Goal: Task Accomplishment & Management: Use online tool/utility

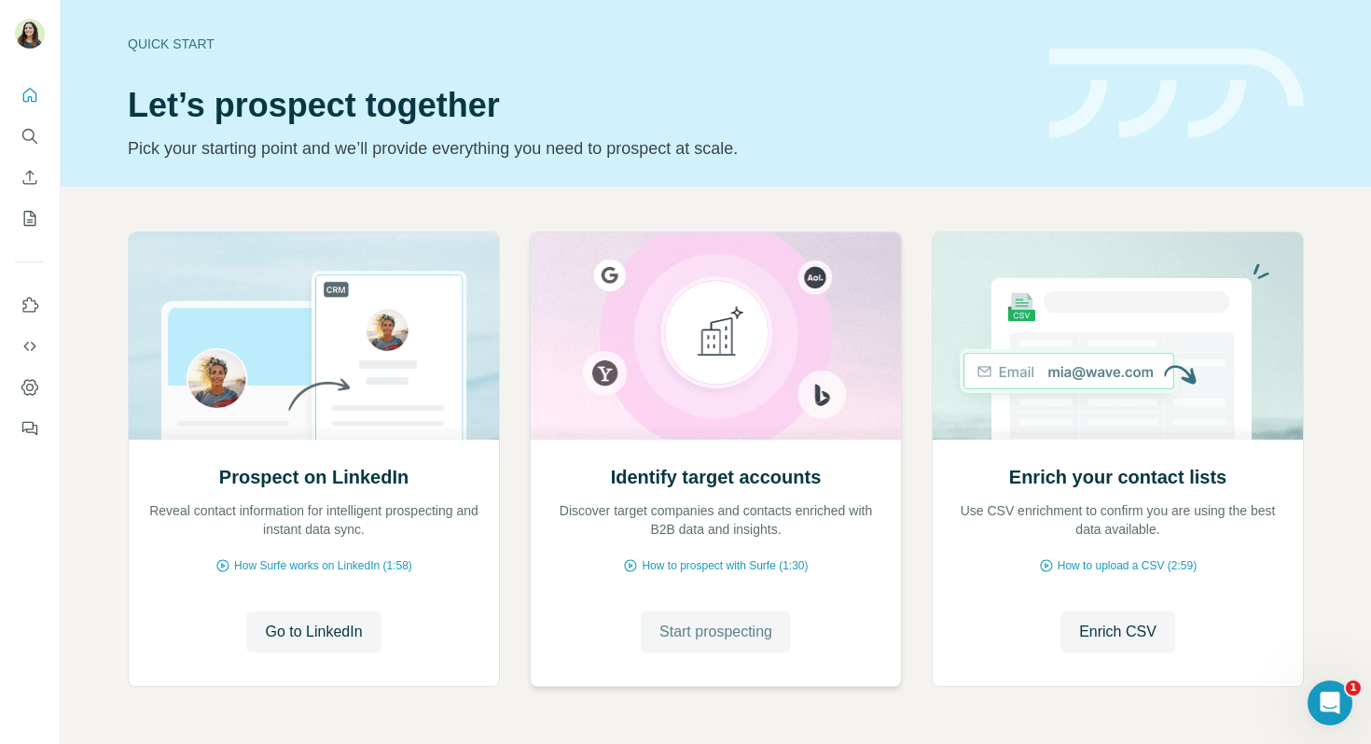
click at [702, 622] on span "Start prospecting" at bounding box center [716, 631] width 113 height 22
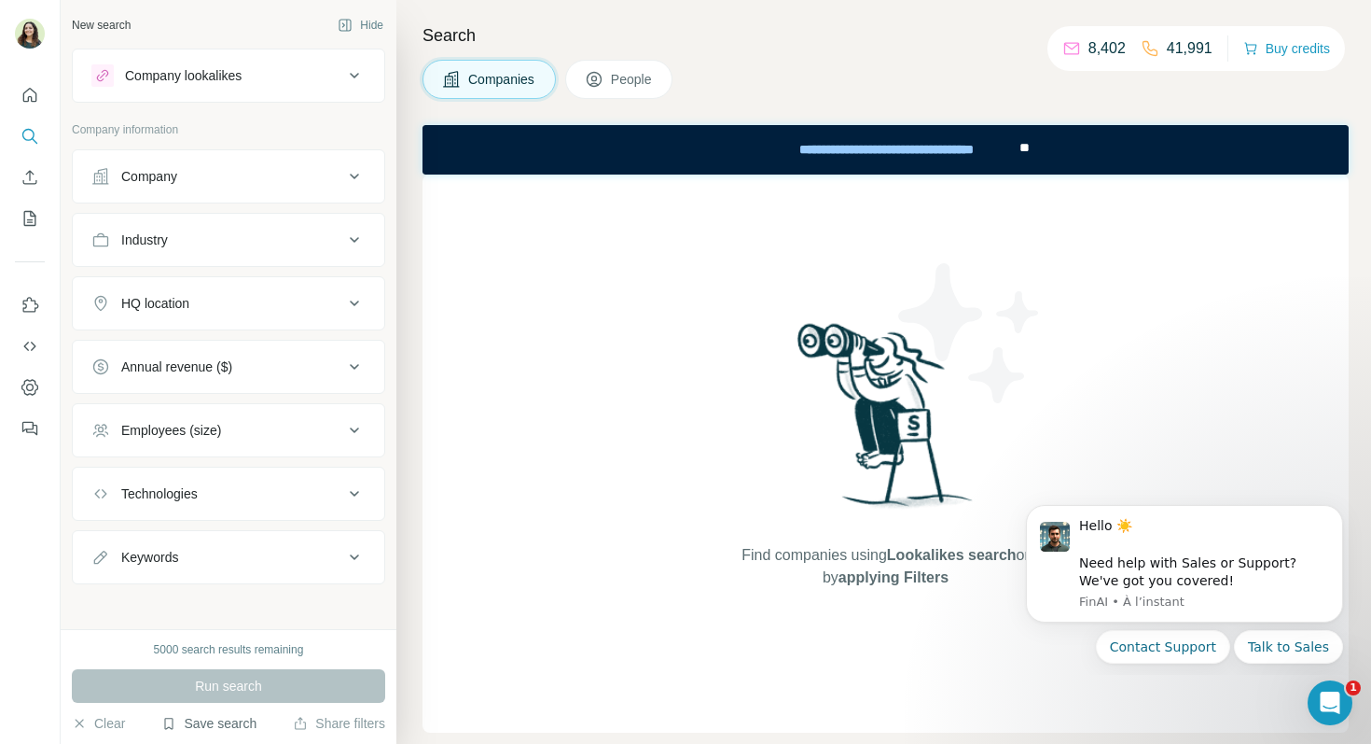
click at [221, 717] on button "Save search" at bounding box center [208, 723] width 95 height 19
click at [244, 690] on div "View my saved searches" at bounding box center [261, 690] width 197 height 37
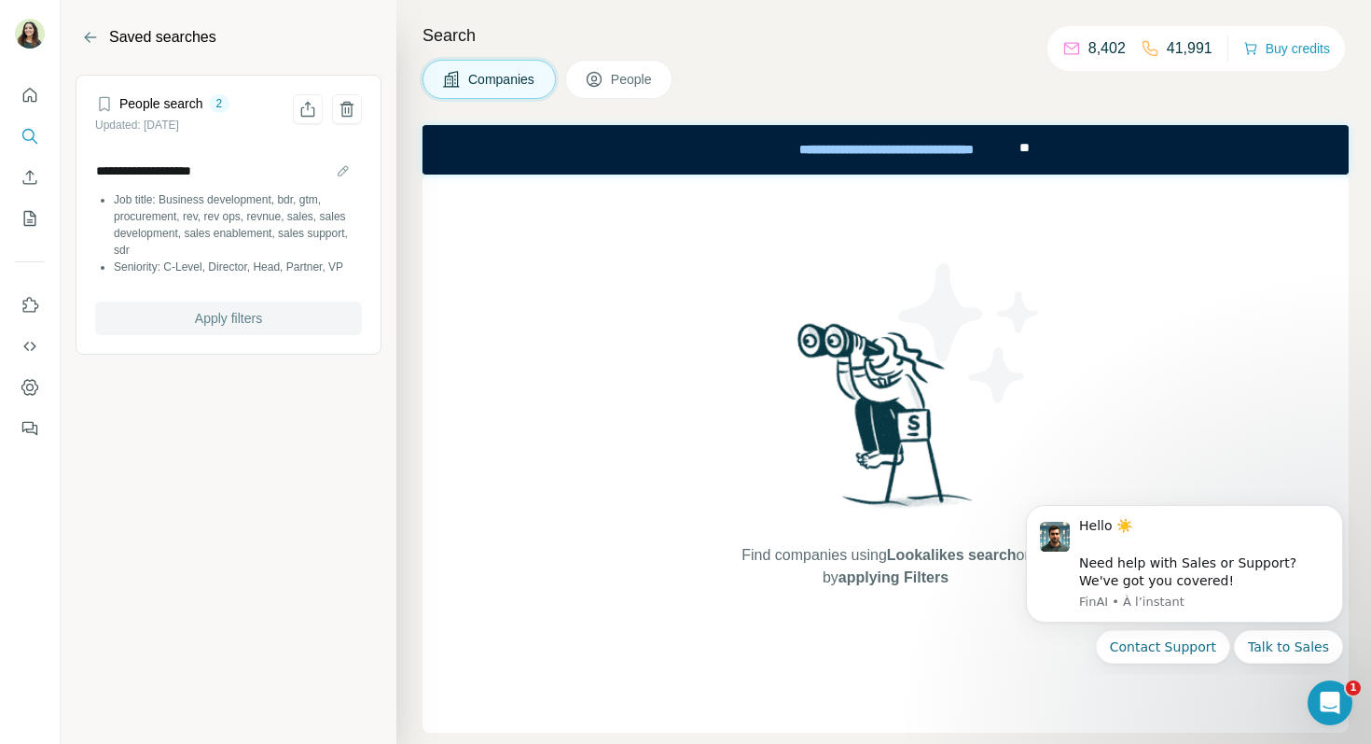
click at [197, 317] on span "Apply filters" at bounding box center [228, 318] width 67 height 19
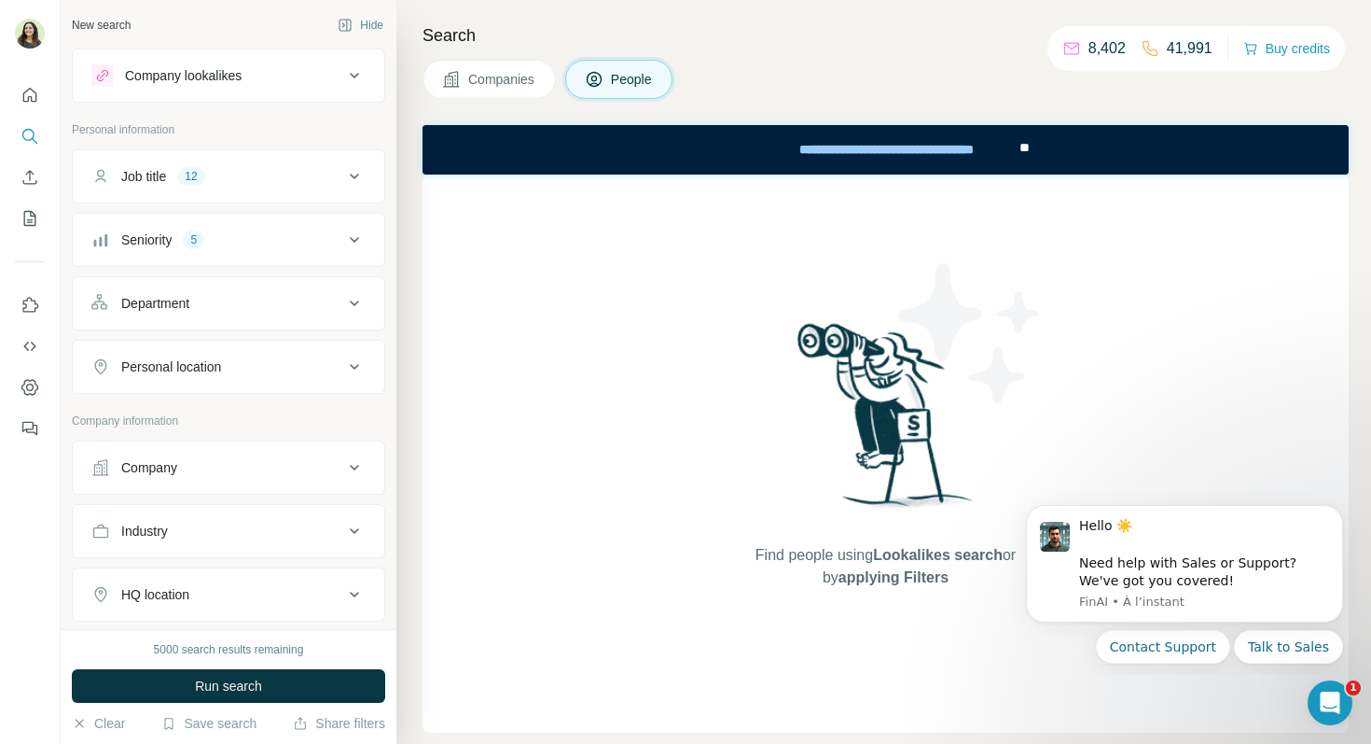
scroll to position [30, 0]
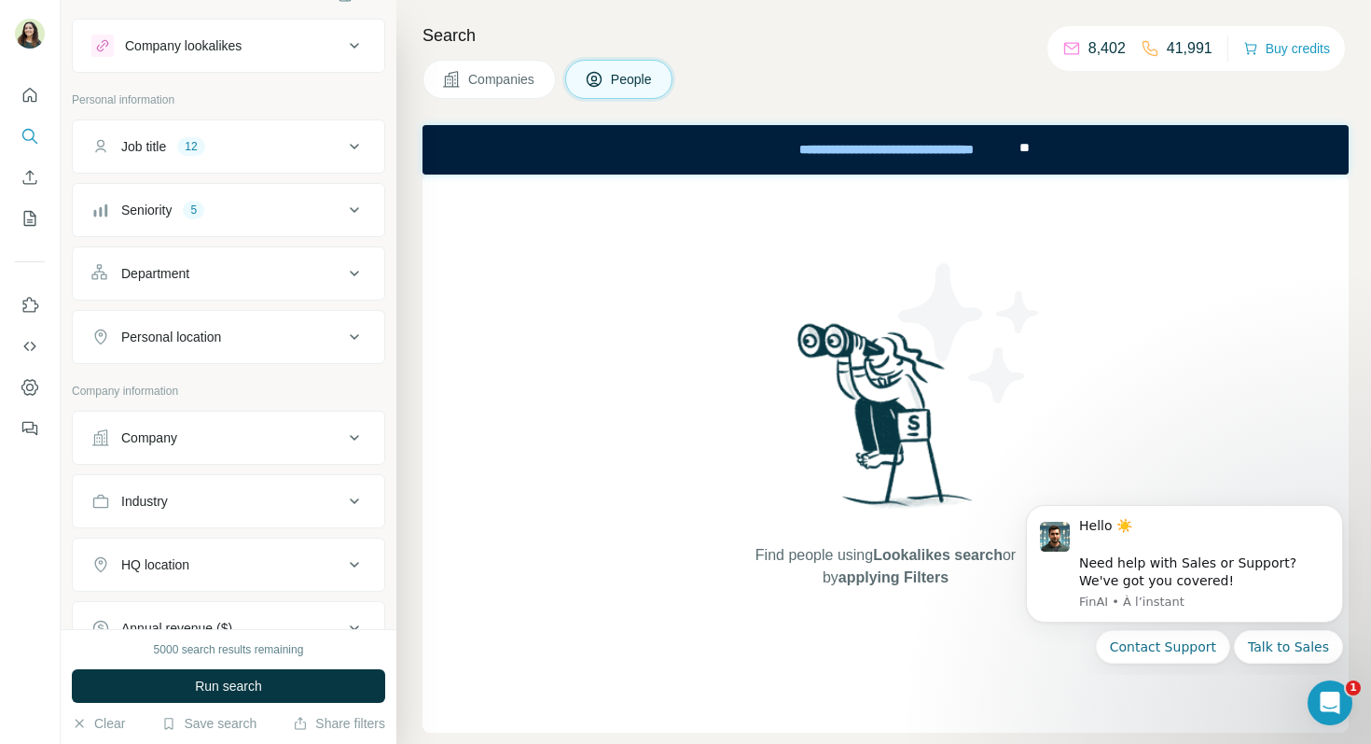
click at [180, 463] on div "Company" at bounding box center [228, 437] width 313 height 54
click at [179, 448] on button "Company" at bounding box center [229, 437] width 312 height 45
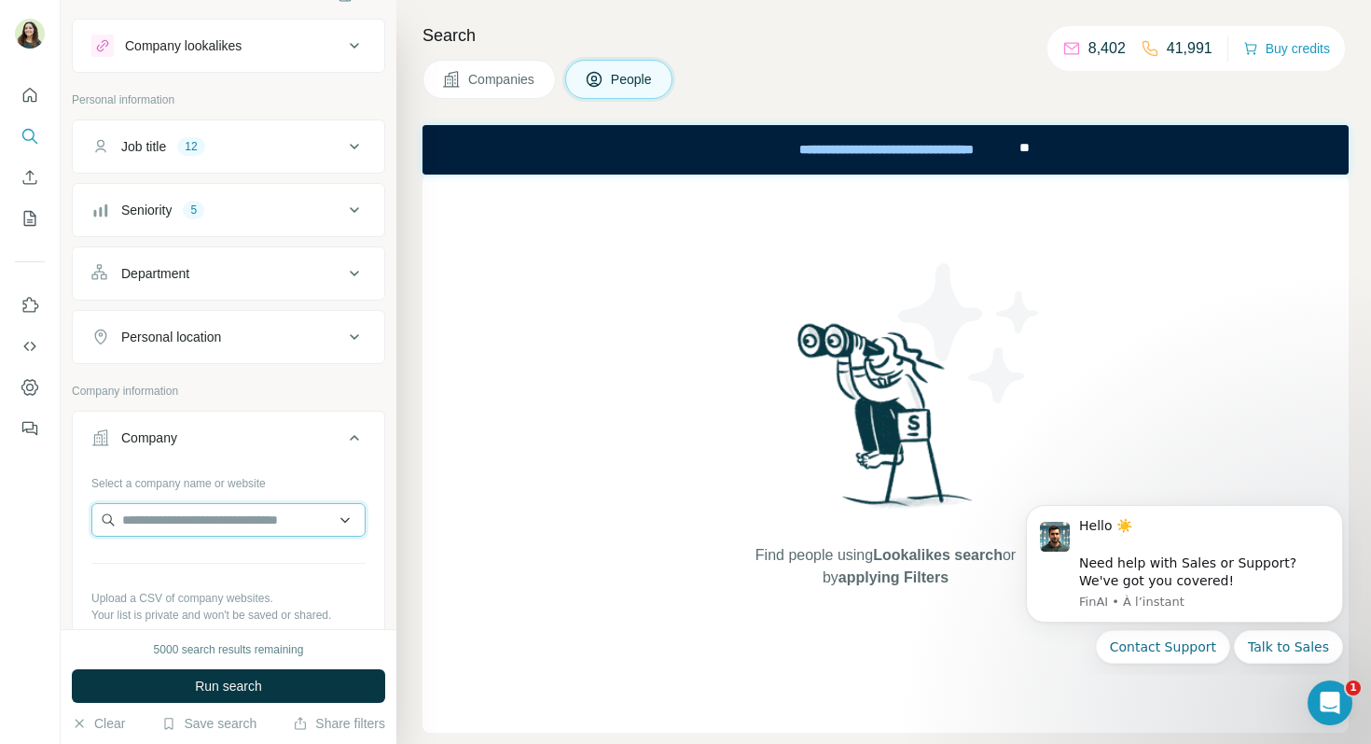
click at [174, 526] on input "text" at bounding box center [228, 520] width 274 height 34
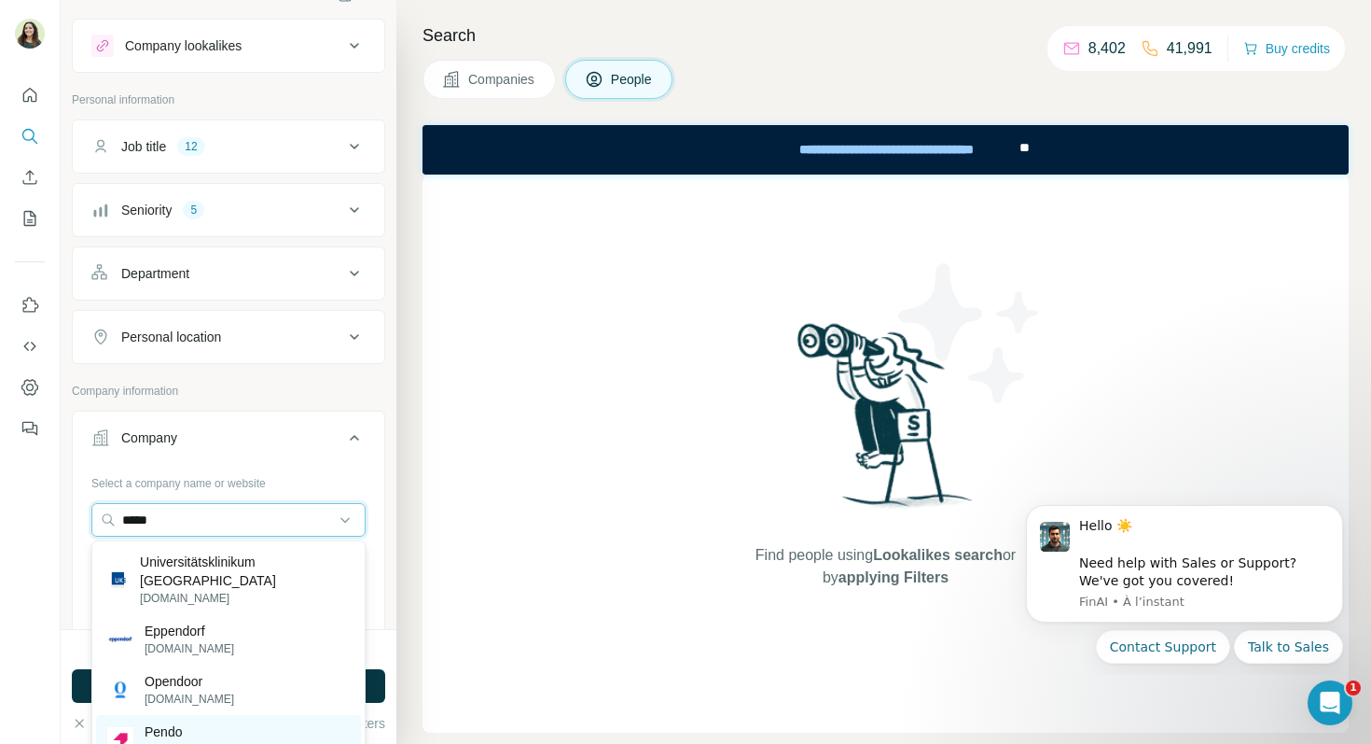
type input "*****"
click at [199, 729] on div "Pendo pendo.io" at bounding box center [228, 740] width 265 height 50
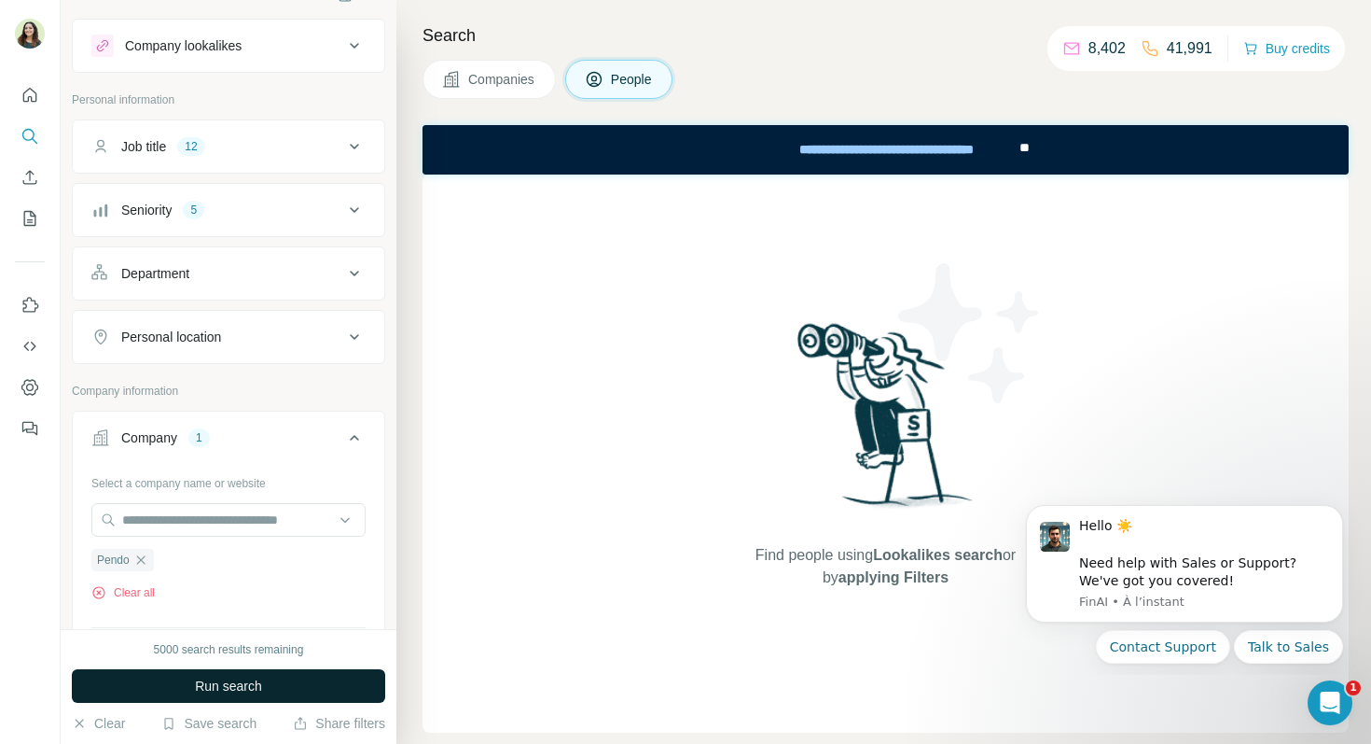
click at [225, 676] on span "Run search" at bounding box center [228, 685] width 67 height 19
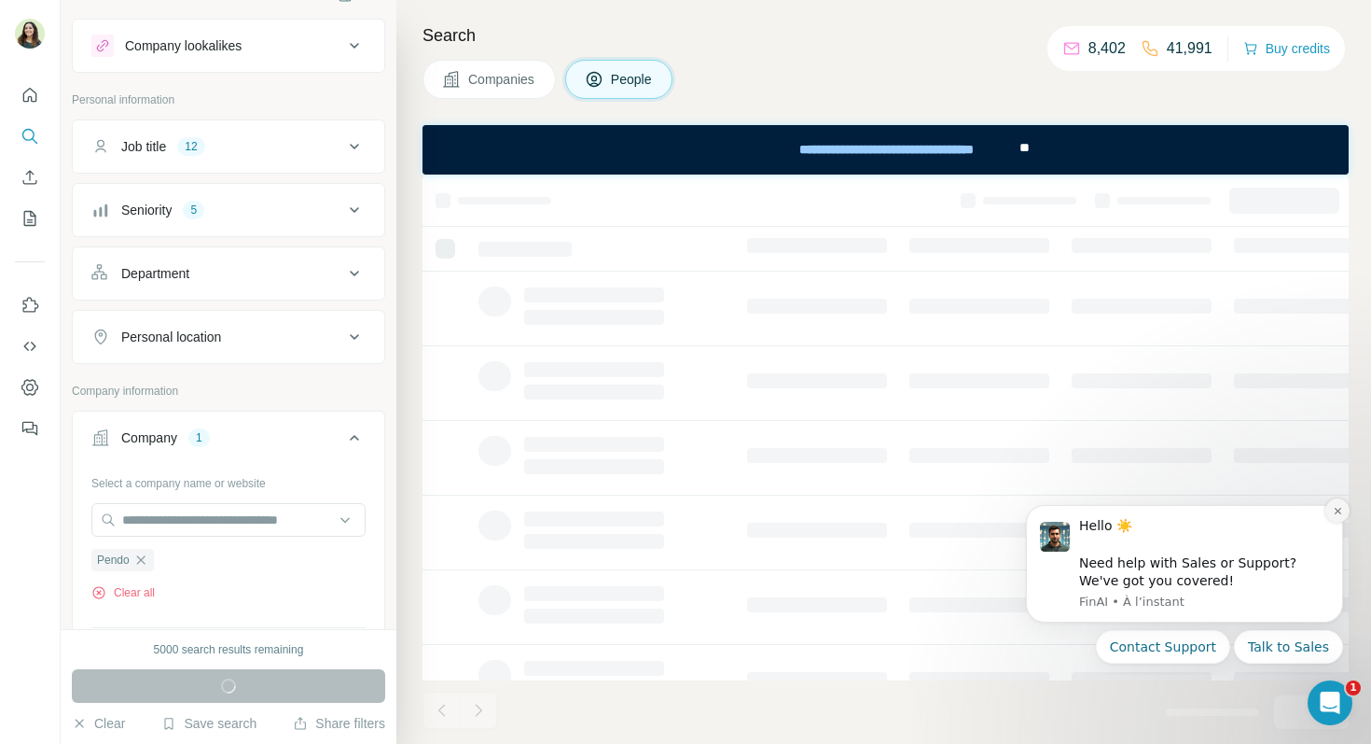
click at [1339, 508] on icon "Dismiss notification" at bounding box center [1338, 511] width 10 height 10
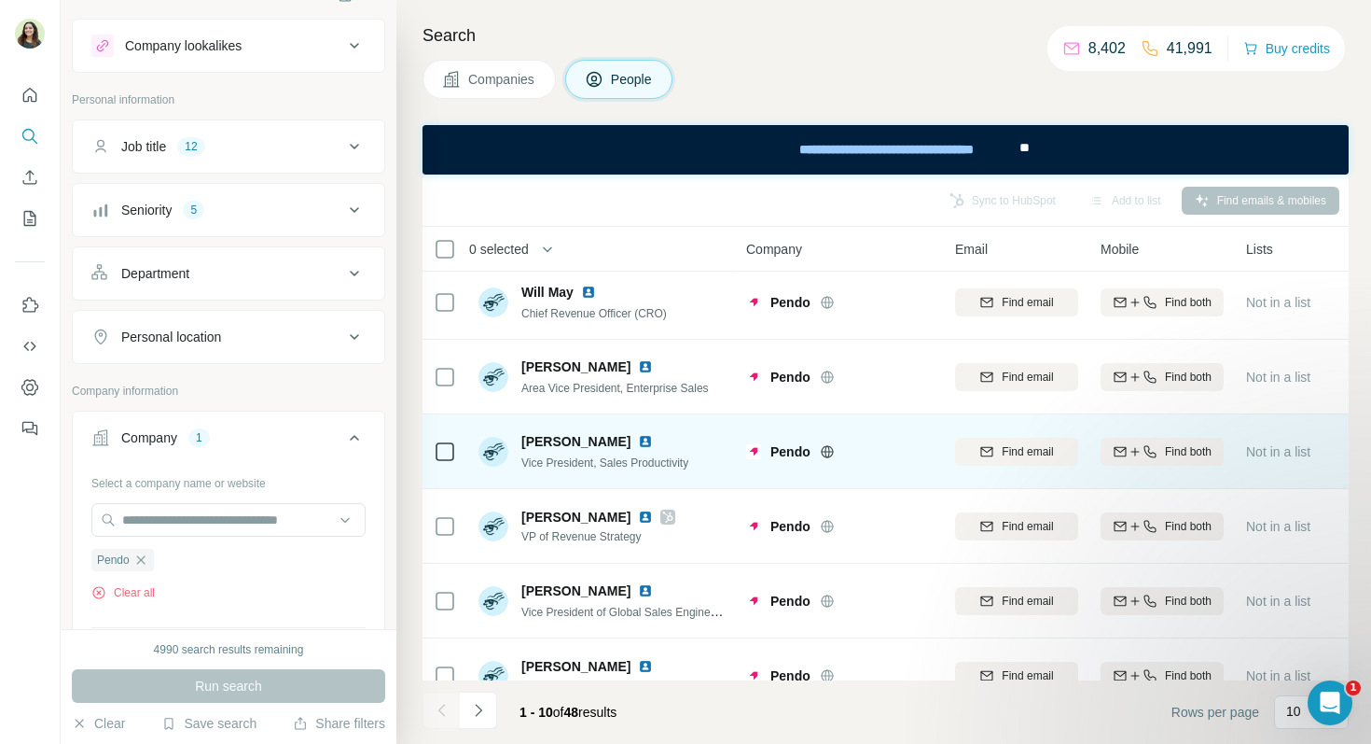
scroll to position [7, 5]
click at [638, 440] on img at bounding box center [645, 440] width 15 height 15
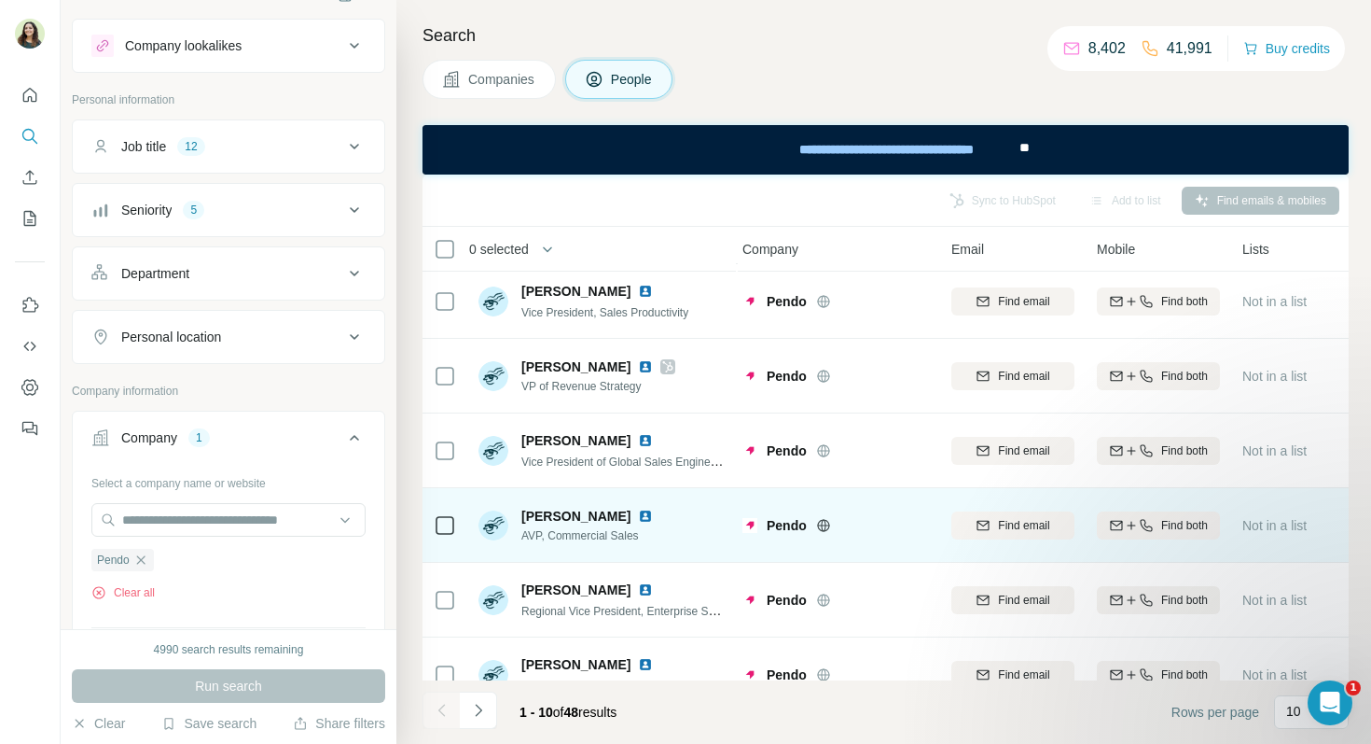
scroll to position [160, 5]
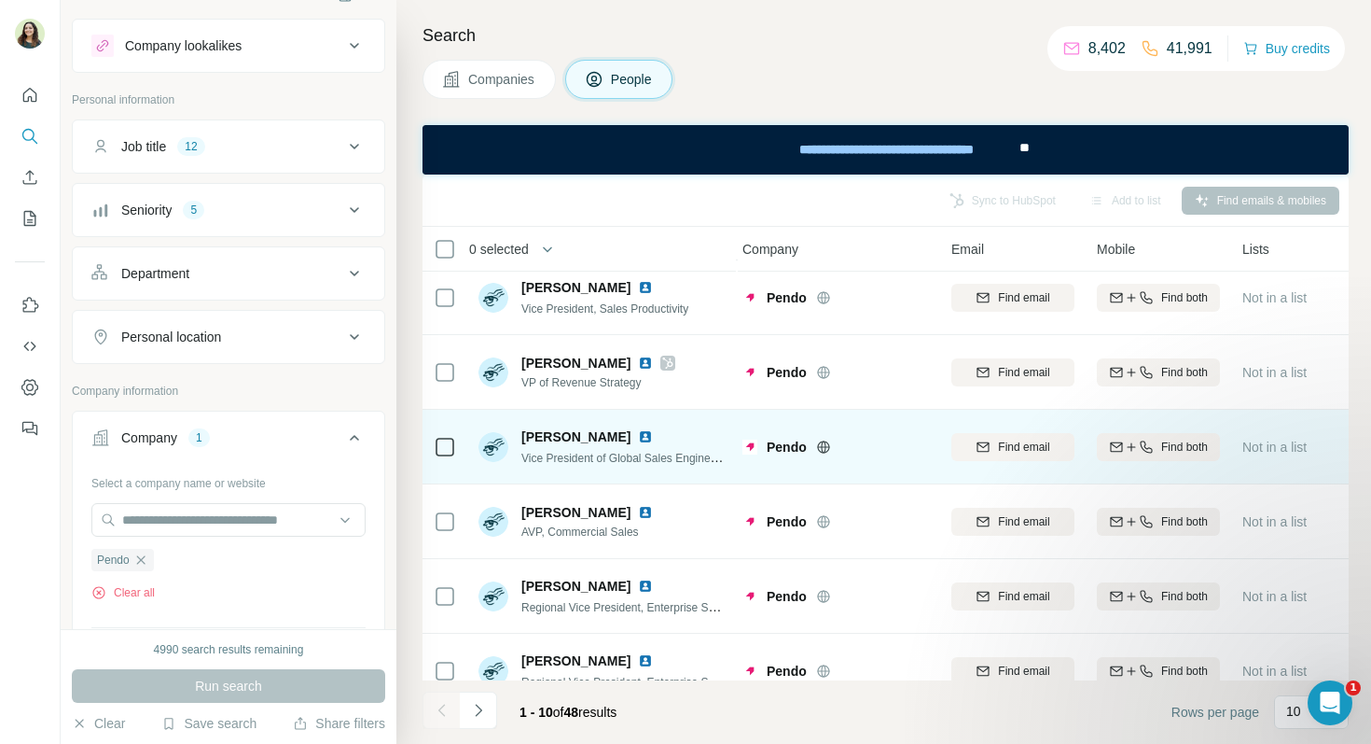
click at [638, 437] on img at bounding box center [645, 436] width 15 height 15
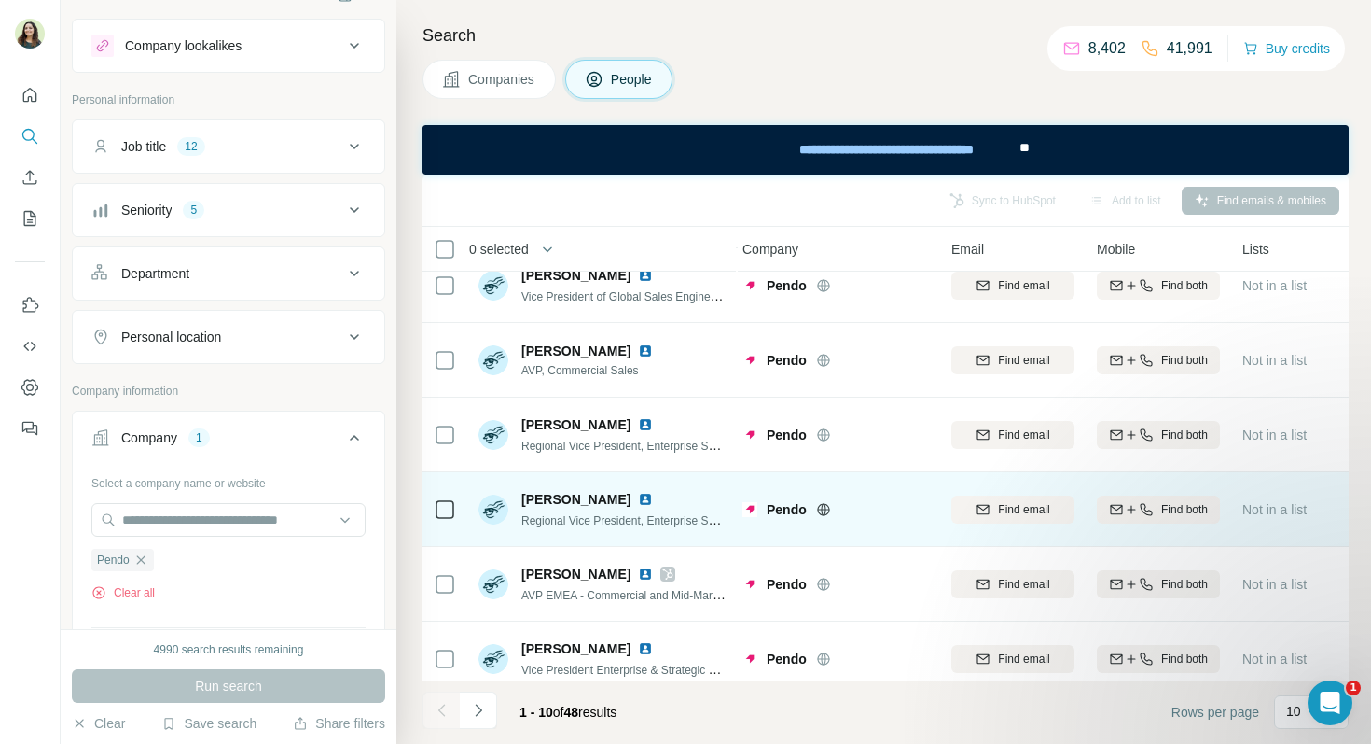
scroll to position [338, 5]
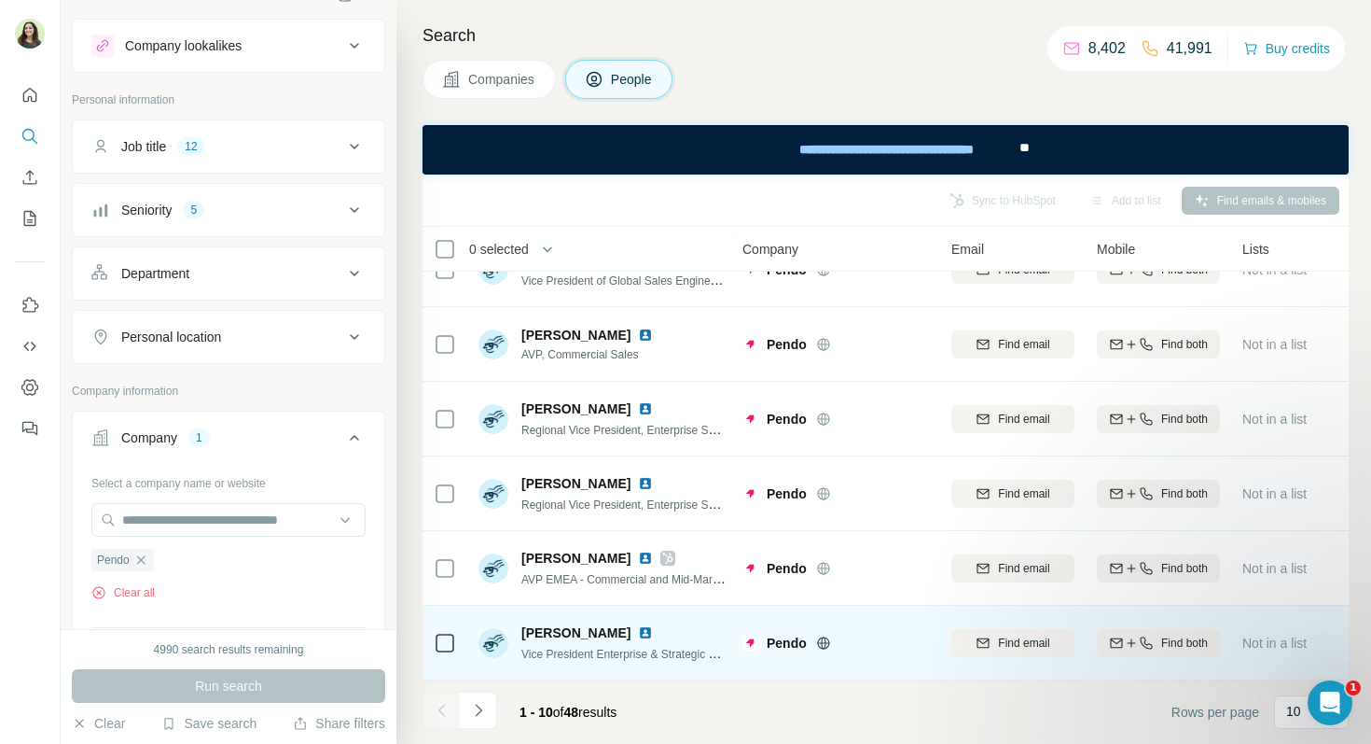
click at [638, 632] on img at bounding box center [645, 632] width 15 height 15
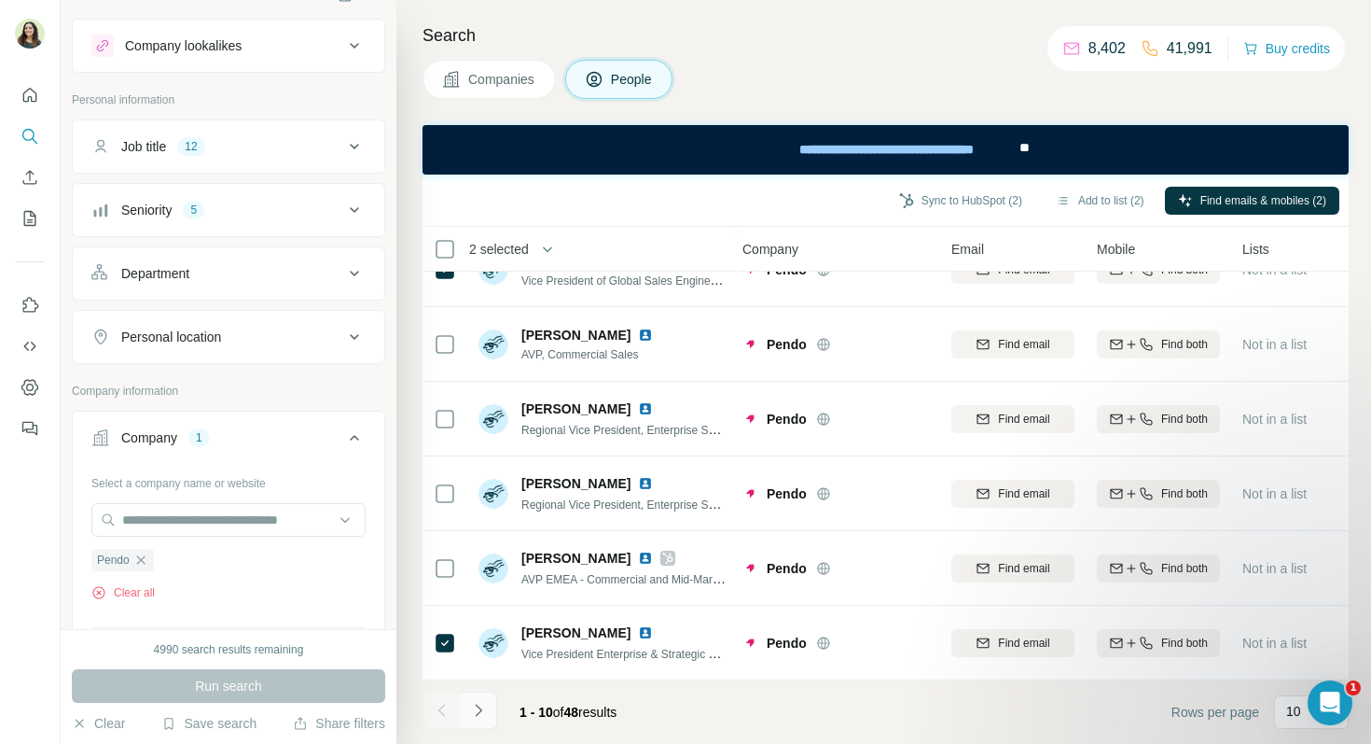
click at [477, 707] on icon "Navigate to next page" at bounding box center [478, 710] width 19 height 19
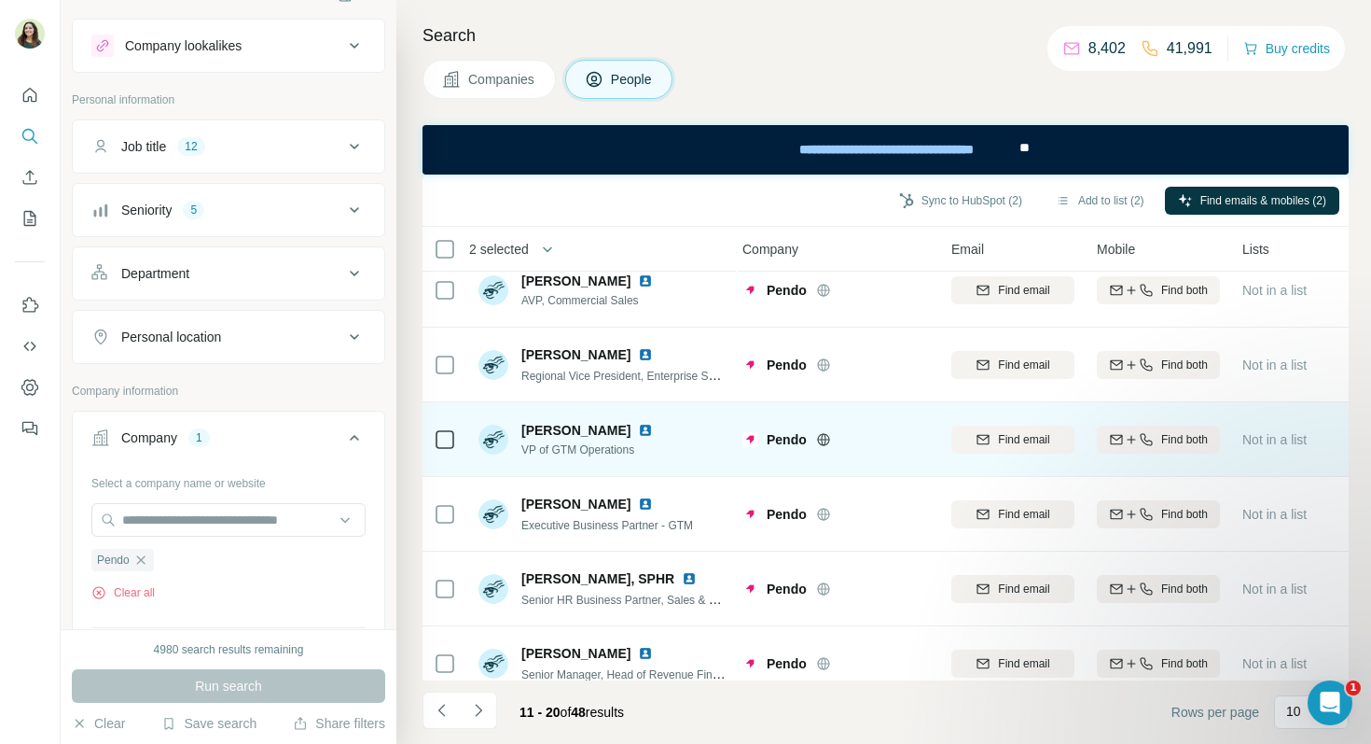
scroll to position [123, 5]
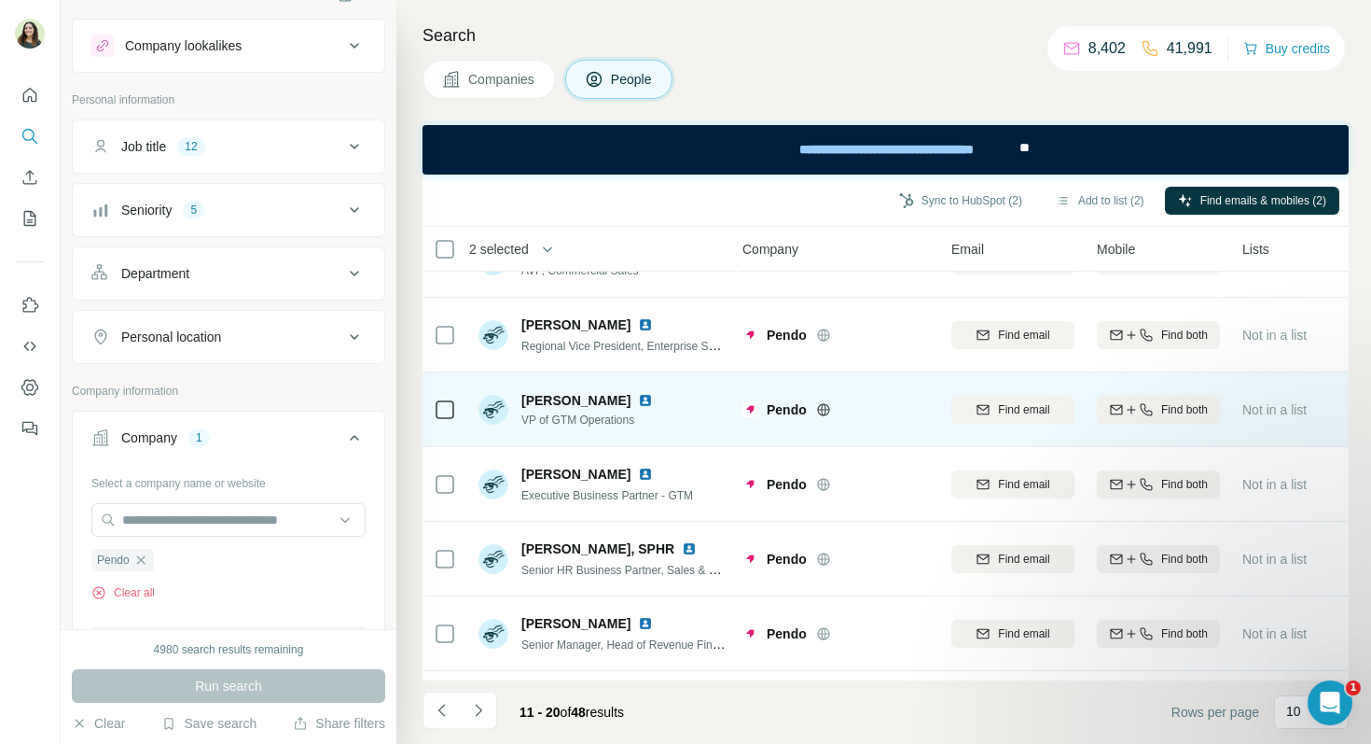
click at [638, 400] on img at bounding box center [645, 400] width 15 height 15
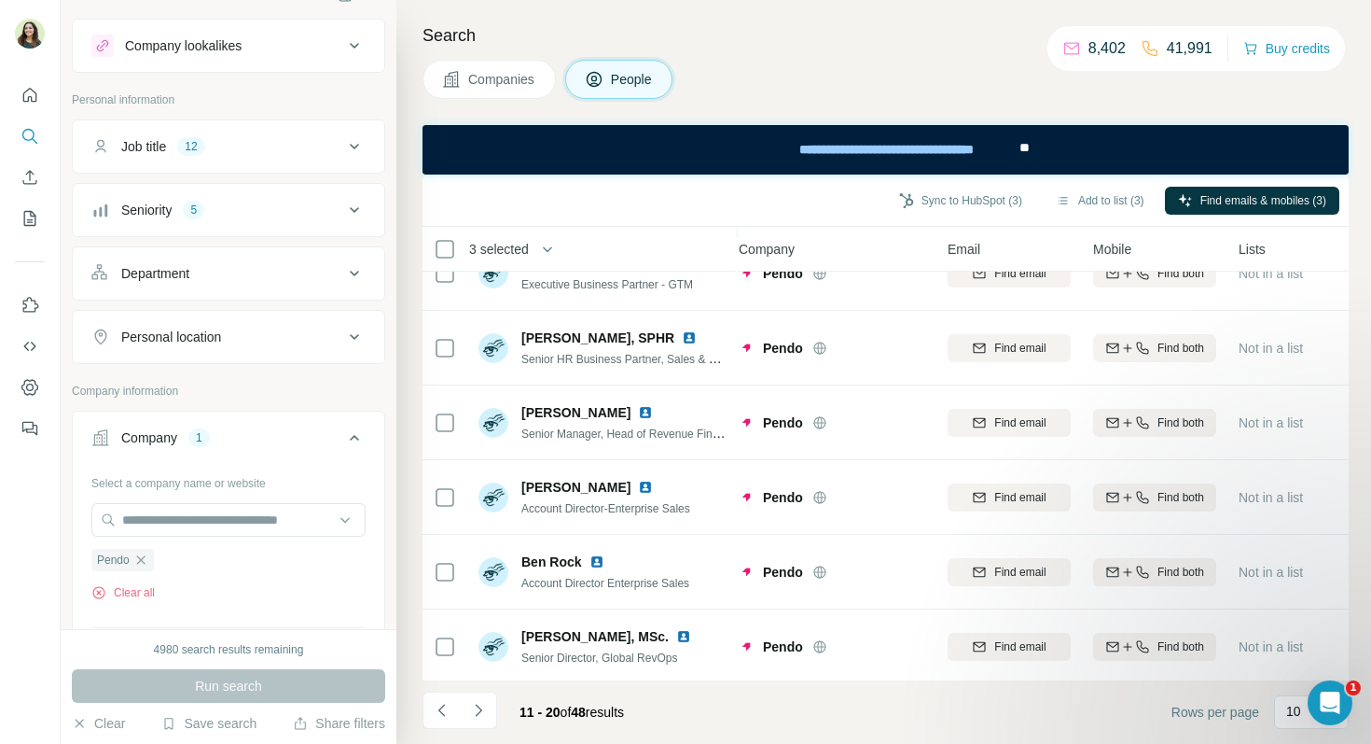
scroll to position [338, 8]
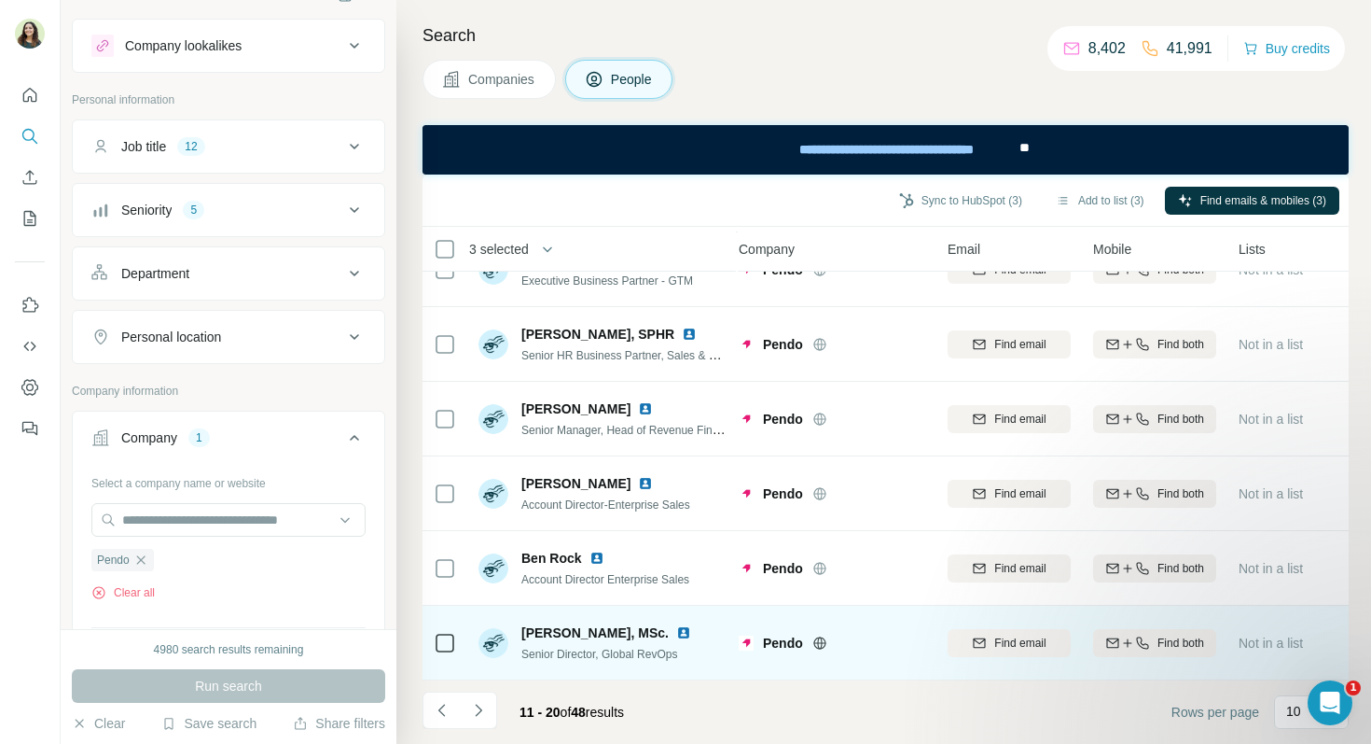
click at [691, 634] on img at bounding box center [683, 632] width 15 height 15
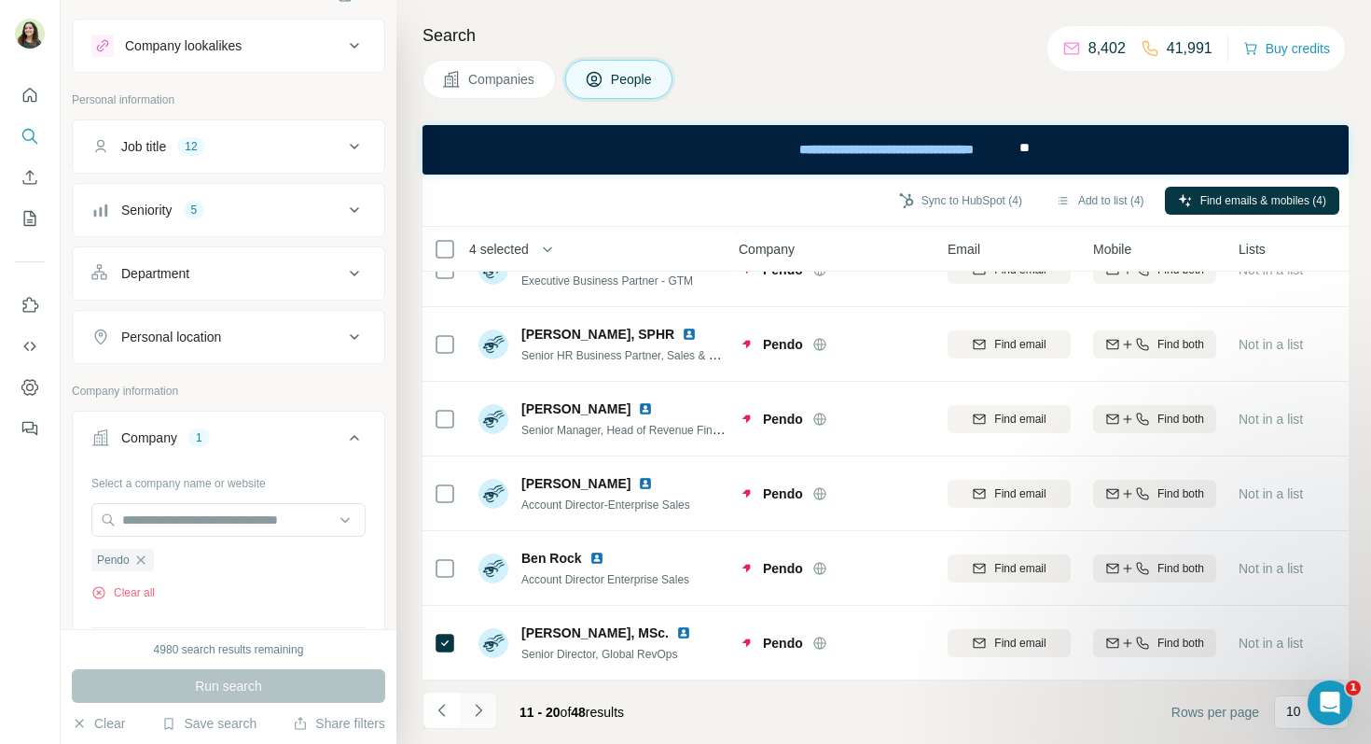
click at [478, 714] on icon "Navigate to next page" at bounding box center [478, 710] width 19 height 19
click at [481, 710] on icon "Navigate to next page" at bounding box center [478, 710] width 19 height 19
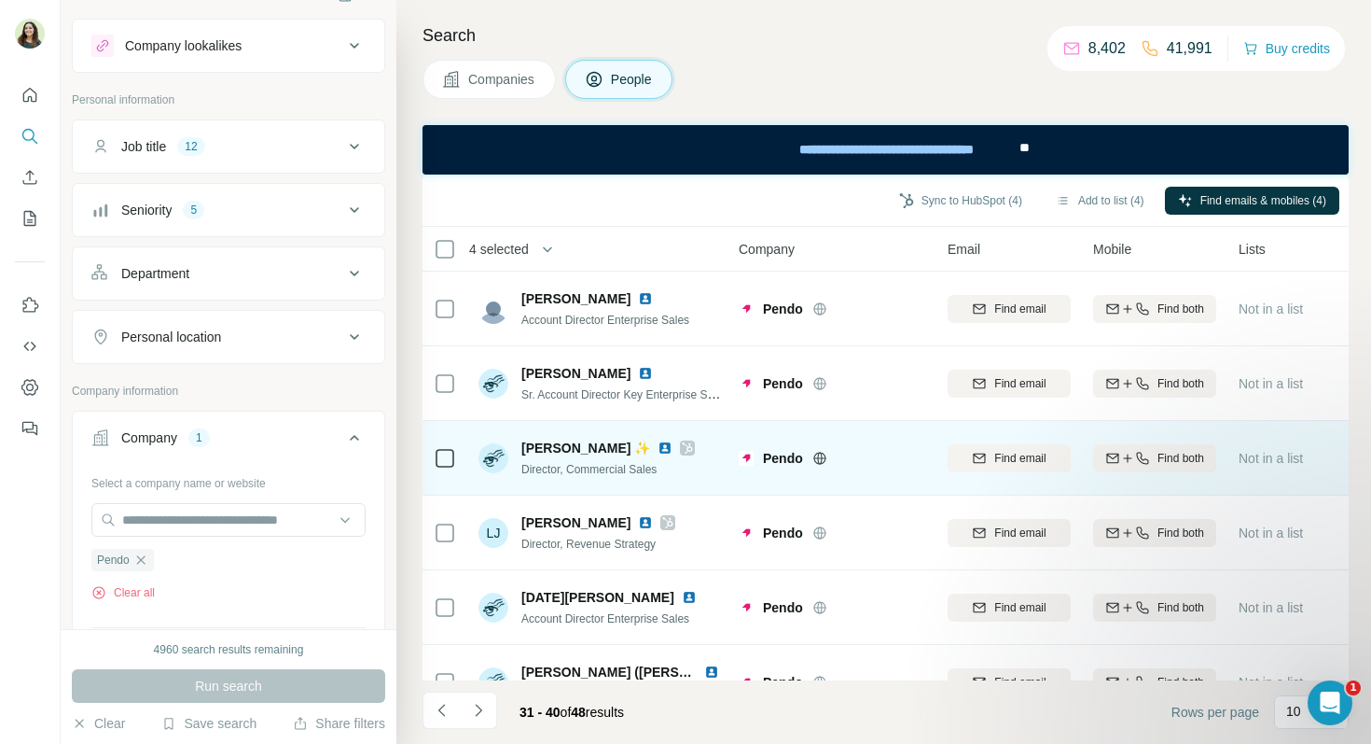
click at [658, 446] on img at bounding box center [665, 447] width 15 height 15
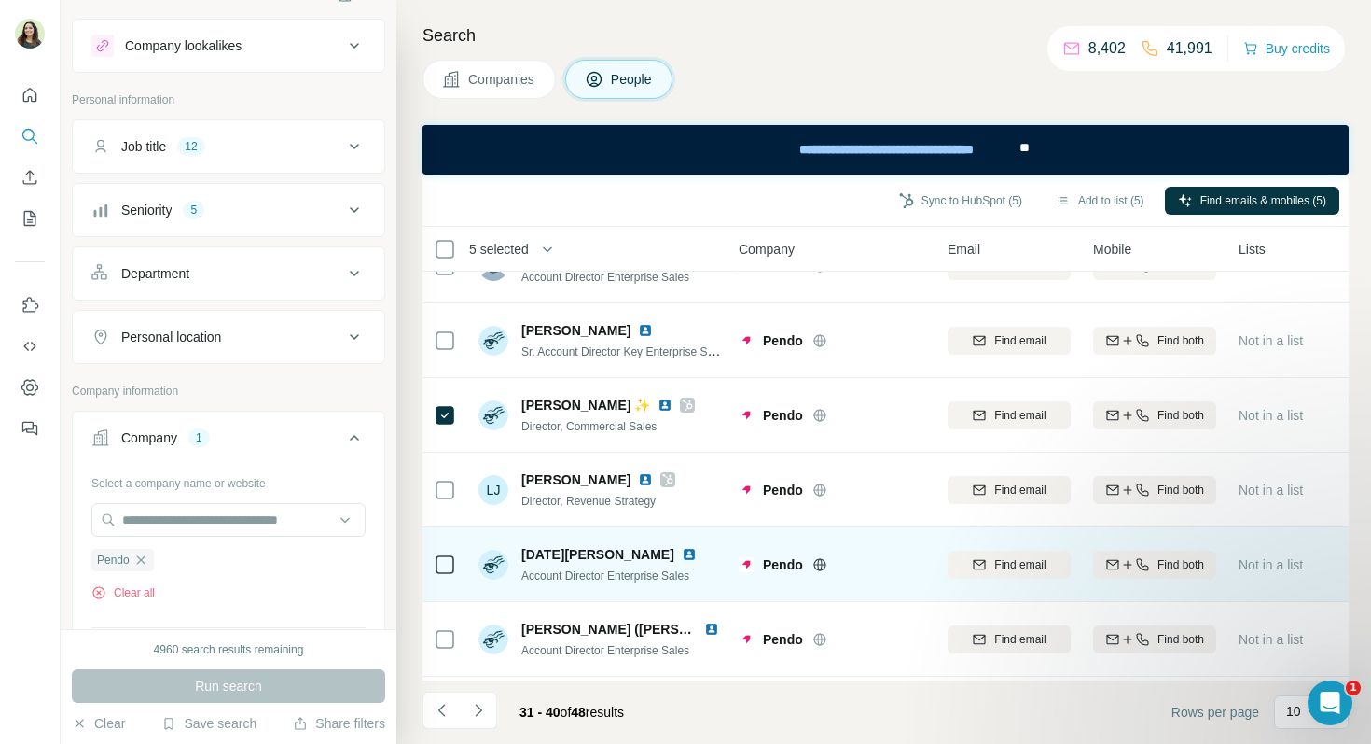
scroll to position [338, 8]
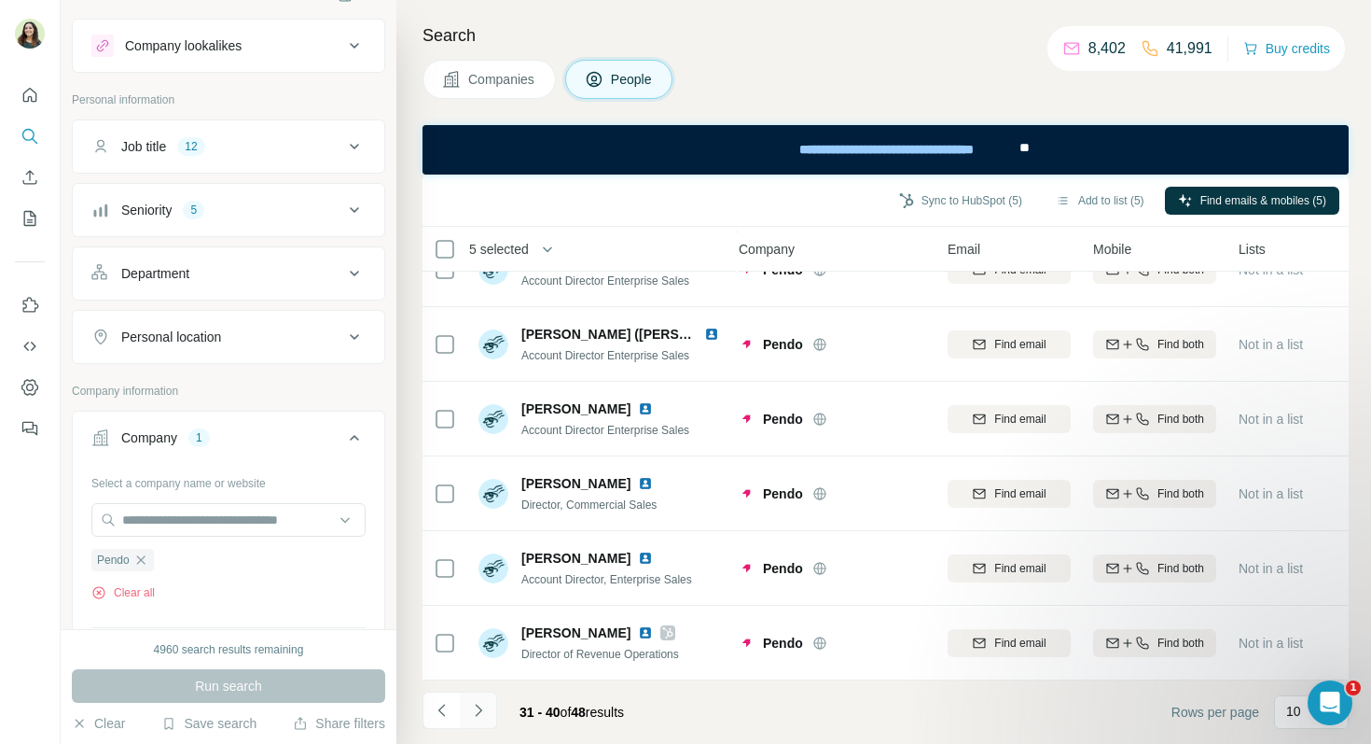
click at [485, 705] on icon "Navigate to next page" at bounding box center [478, 710] width 19 height 19
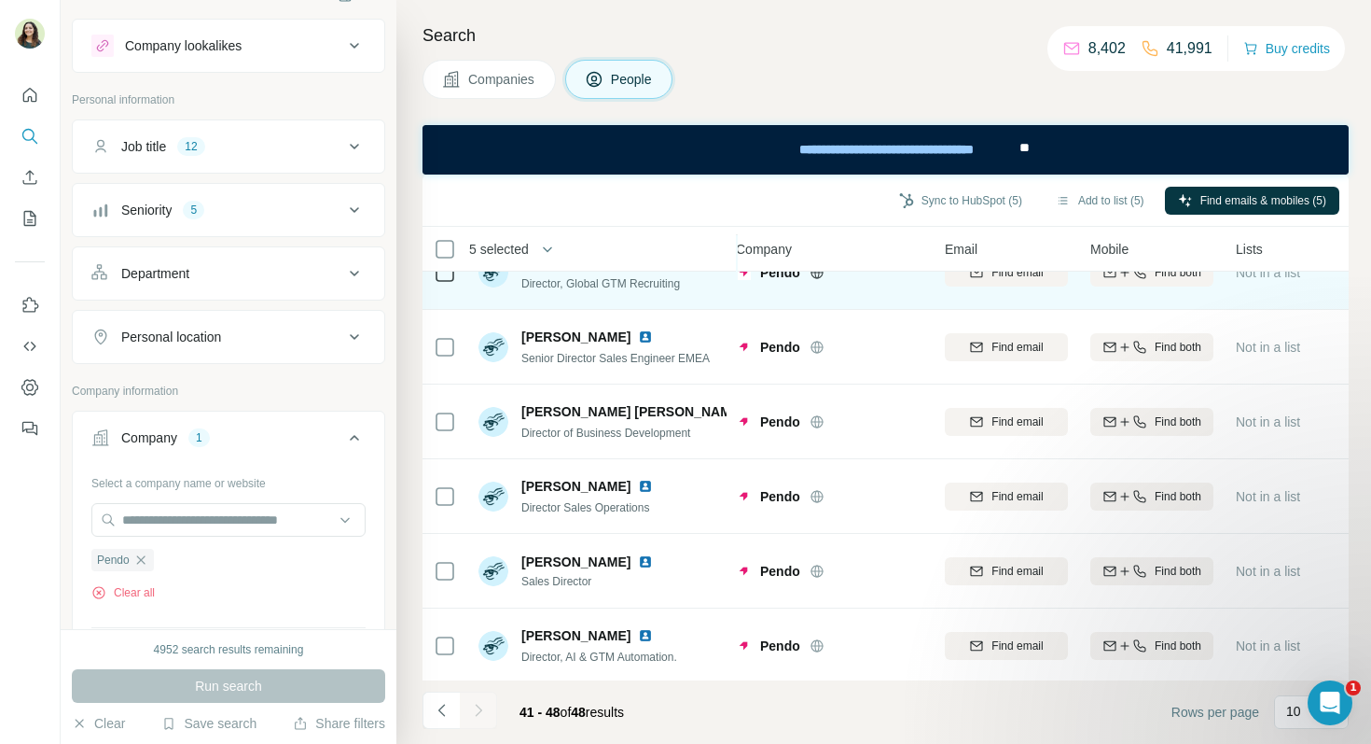
scroll to position [188, 11]
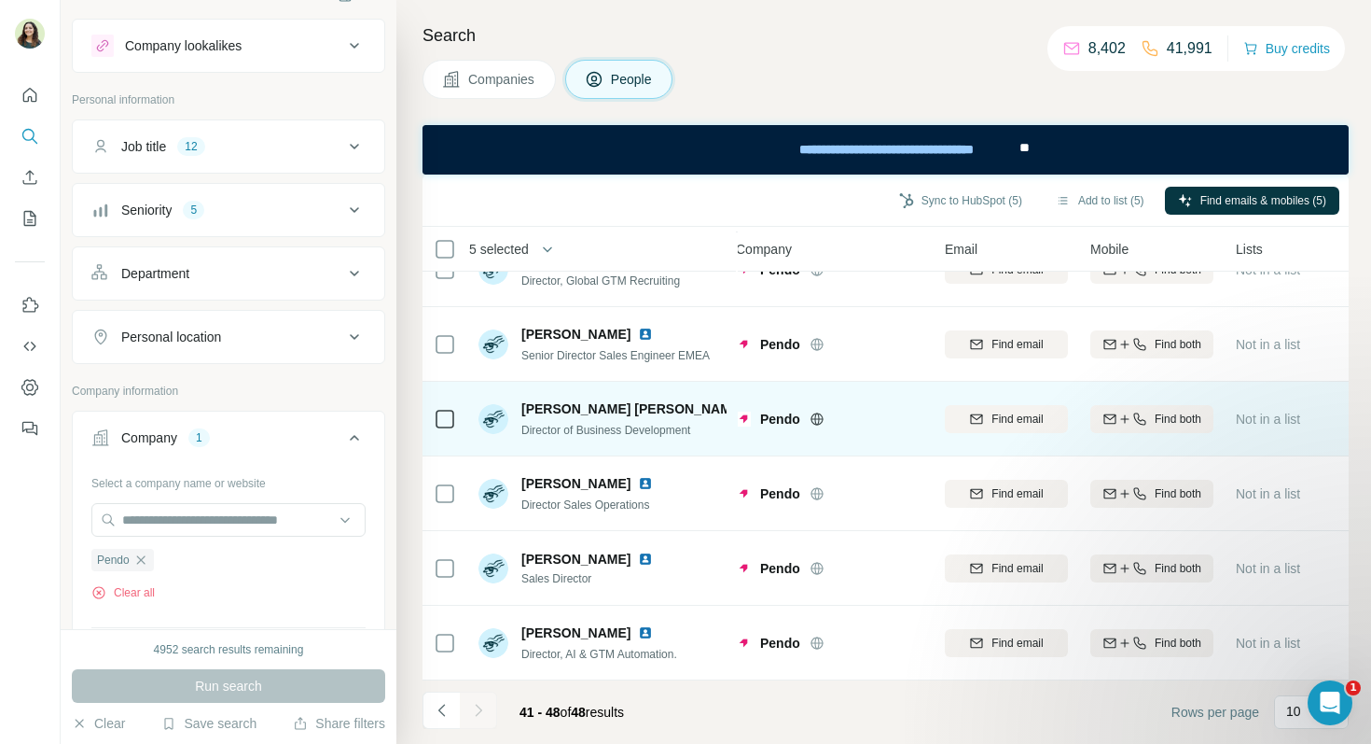
click at [752, 408] on img at bounding box center [759, 408] width 15 height 15
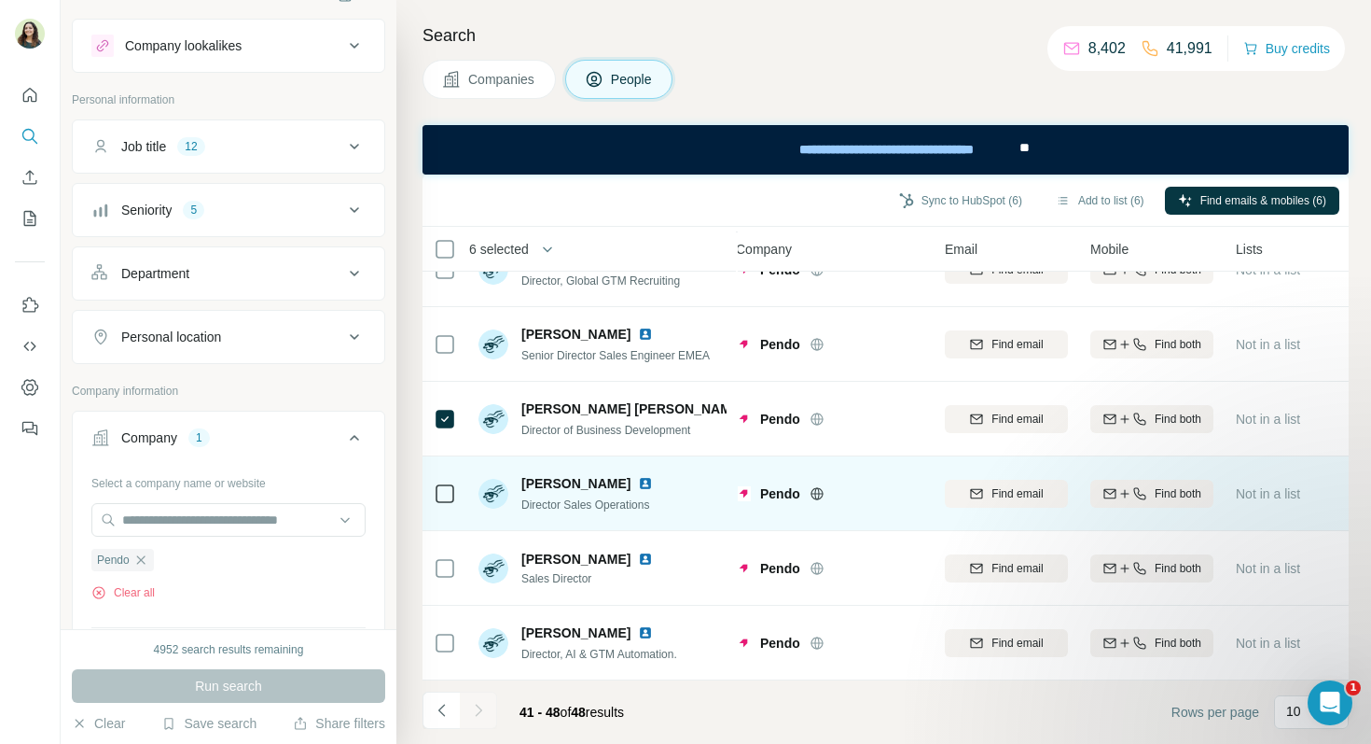
click at [638, 484] on img at bounding box center [645, 483] width 15 height 15
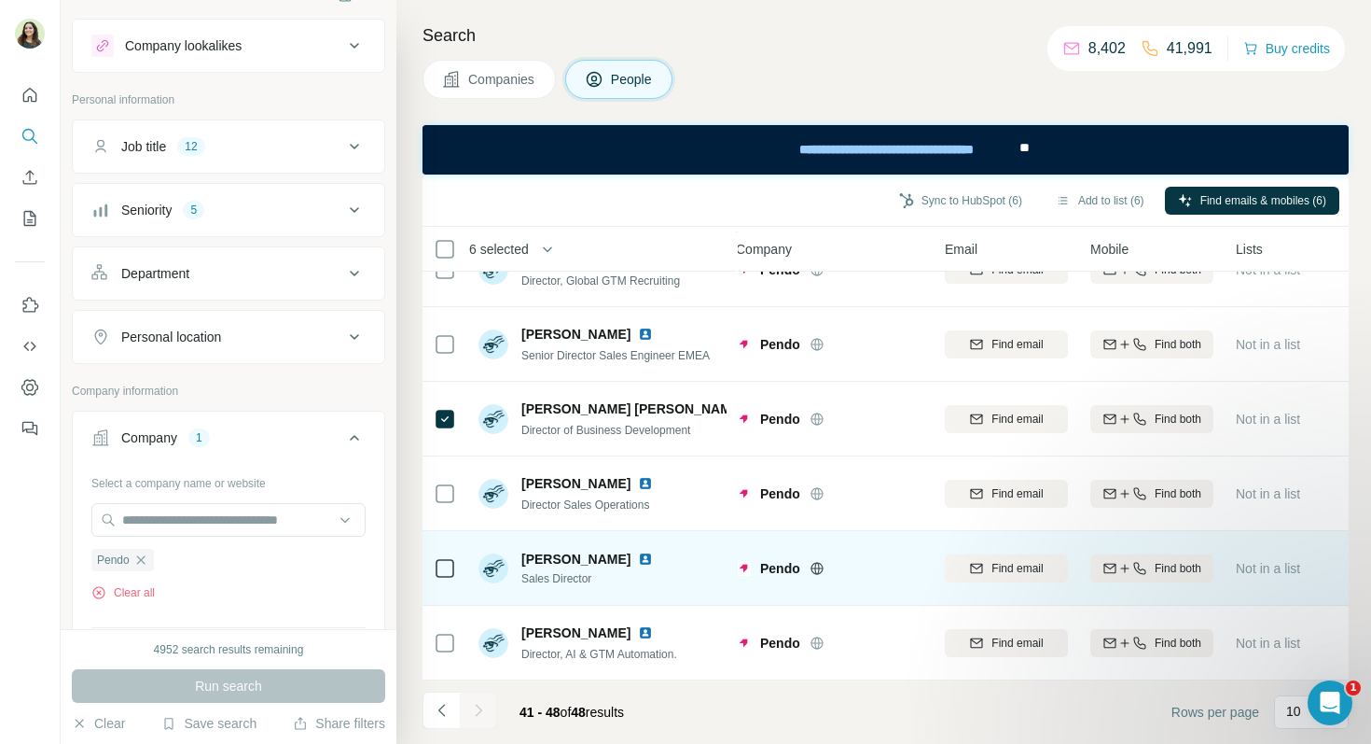
scroll to position [0, 11]
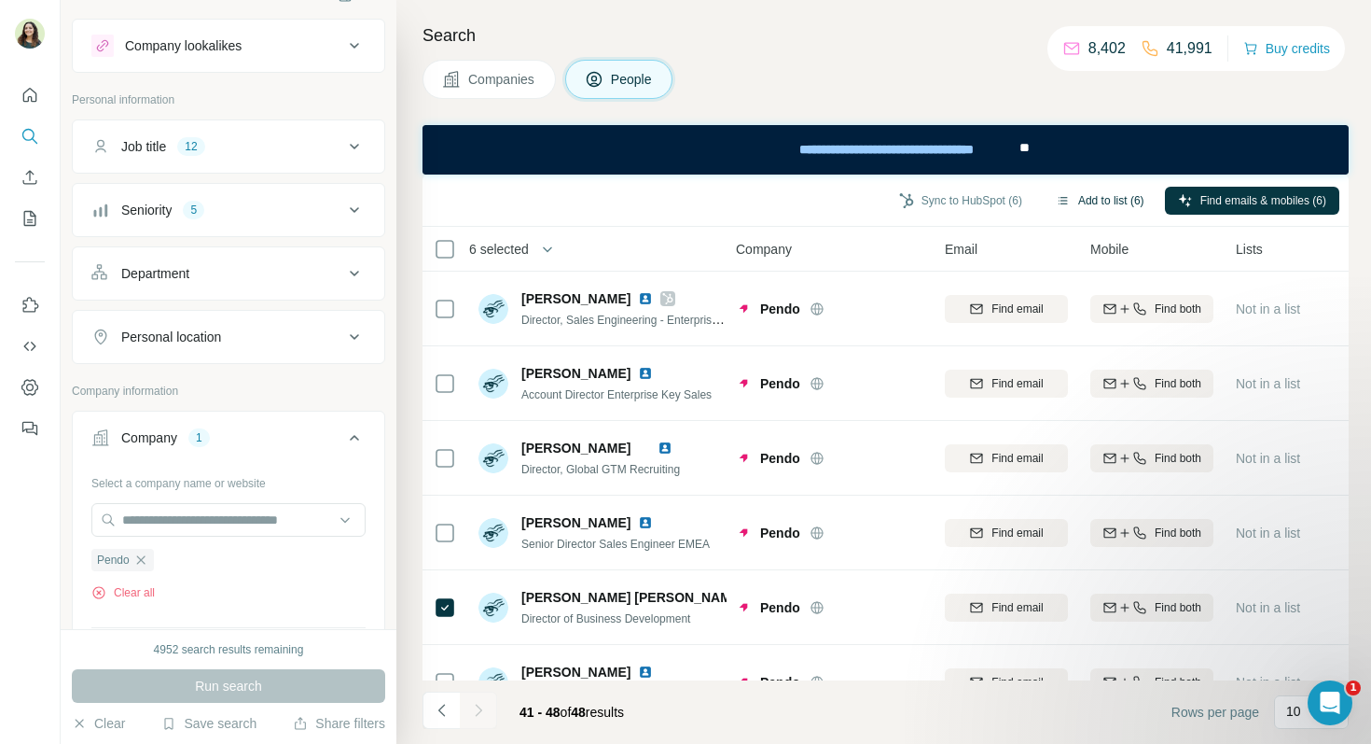
click at [1099, 199] on button "Add to list (6)" at bounding box center [1100, 201] width 115 height 28
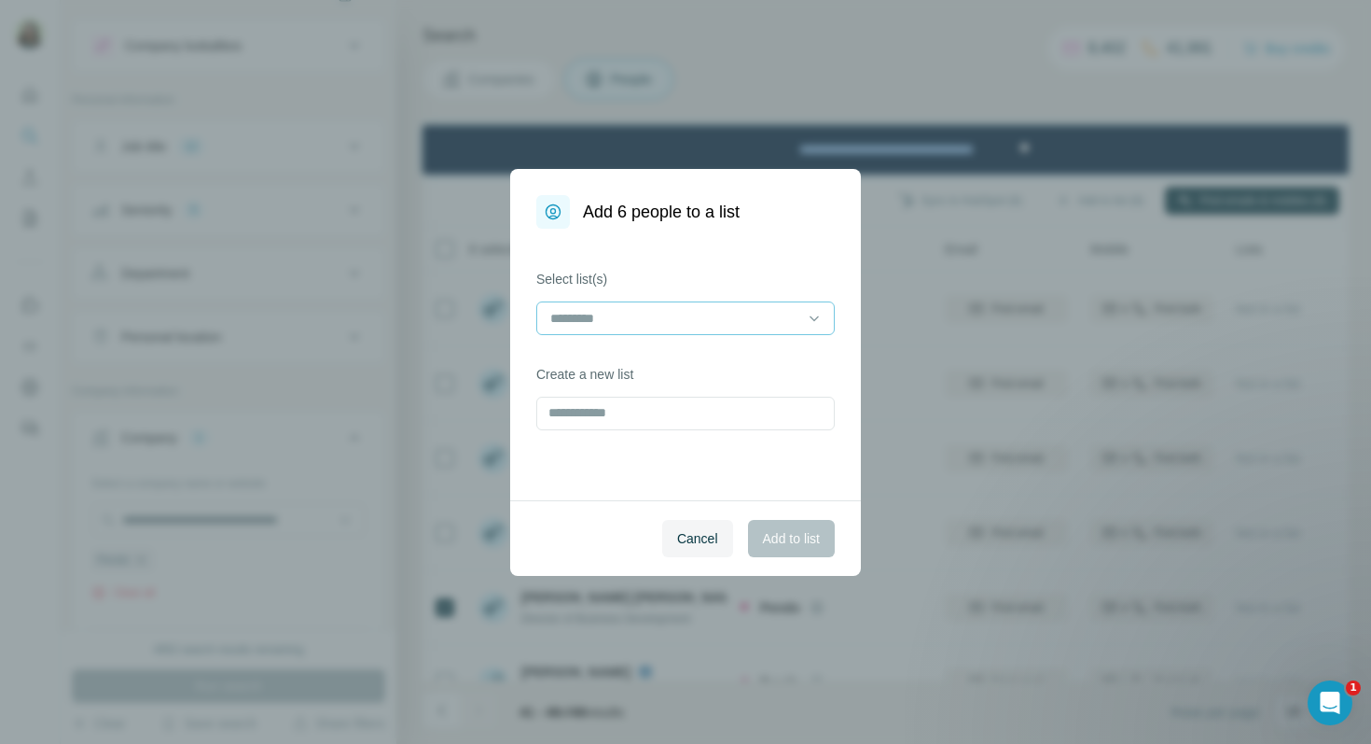
click at [656, 319] on input at bounding box center [675, 318] width 252 height 21
click at [633, 289] on div "Select list(s)" at bounding box center [685, 302] width 299 height 65
click at [605, 409] on input "text" at bounding box center [685, 414] width 299 height 34
type input "*****"
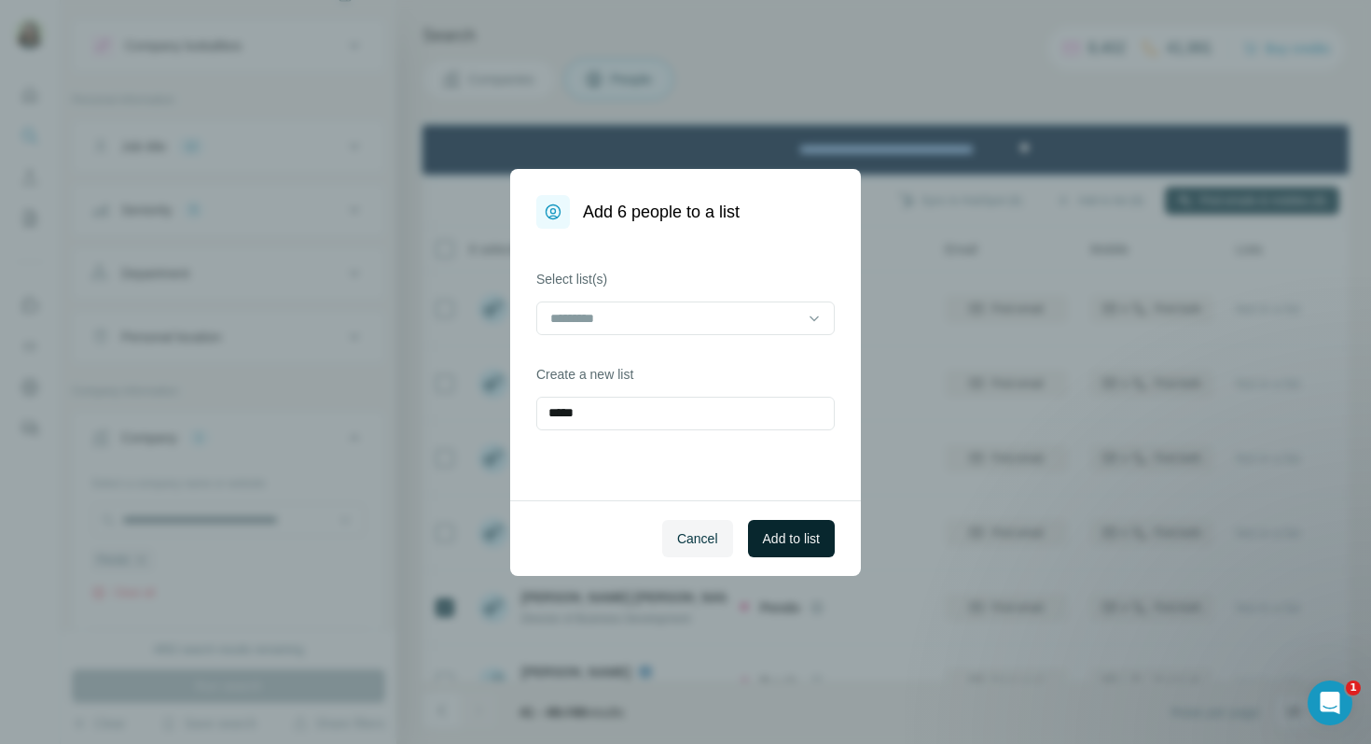
click at [794, 531] on span "Add to list" at bounding box center [791, 538] width 57 height 19
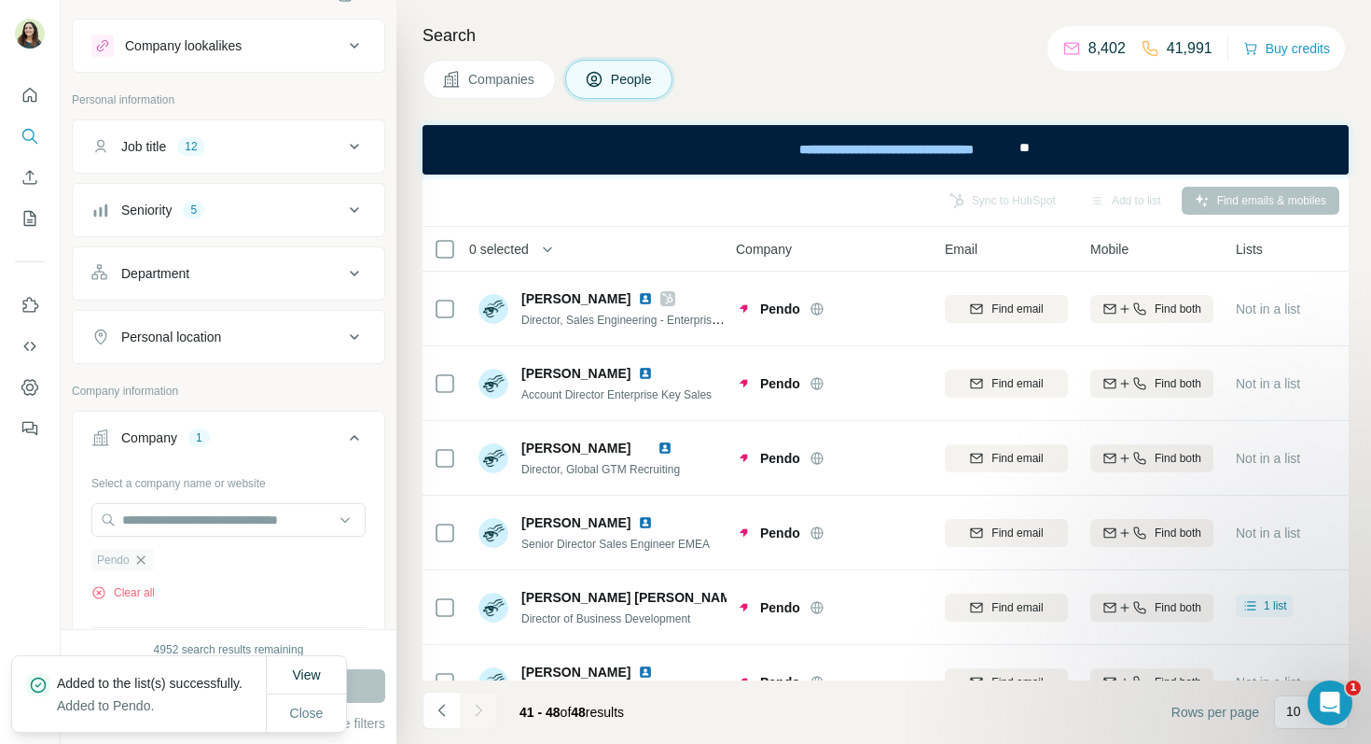
click at [144, 560] on icon "button" at bounding box center [140, 559] width 15 height 15
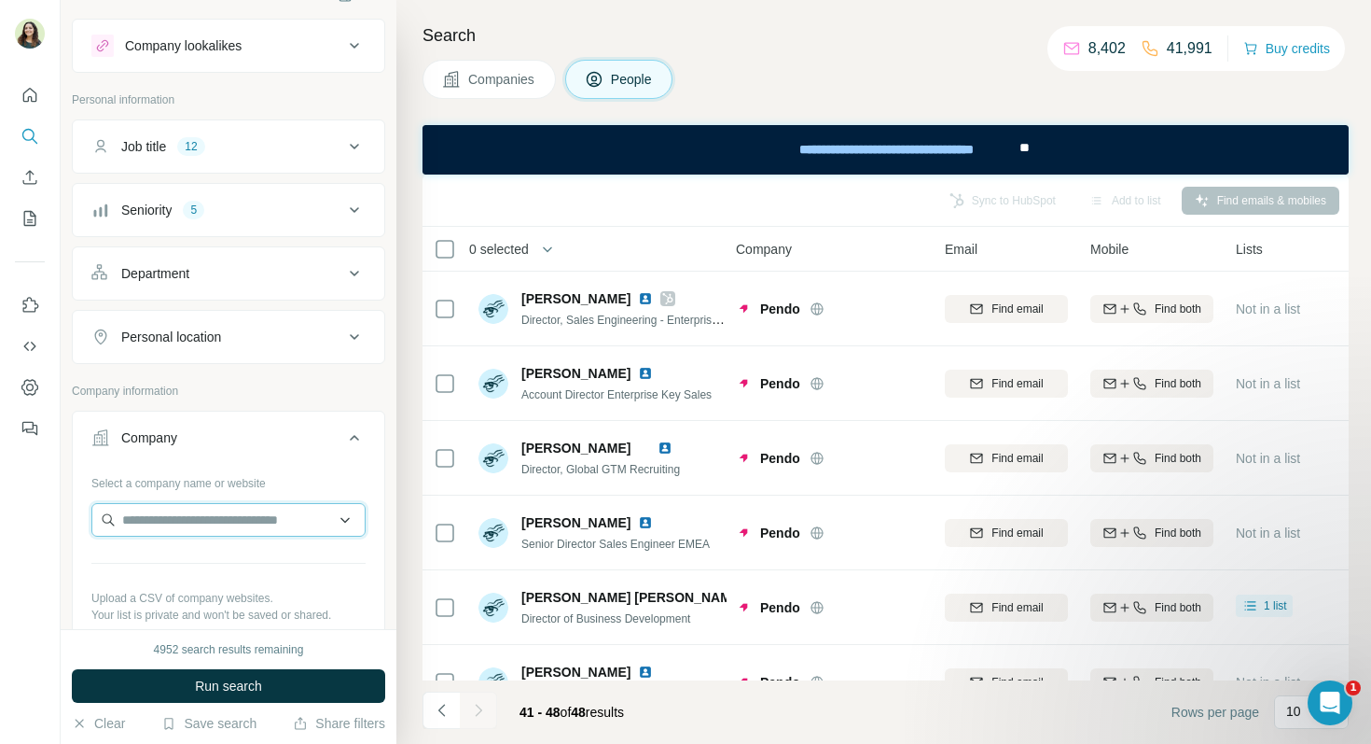
click at [148, 529] on input "text" at bounding box center [228, 520] width 274 height 34
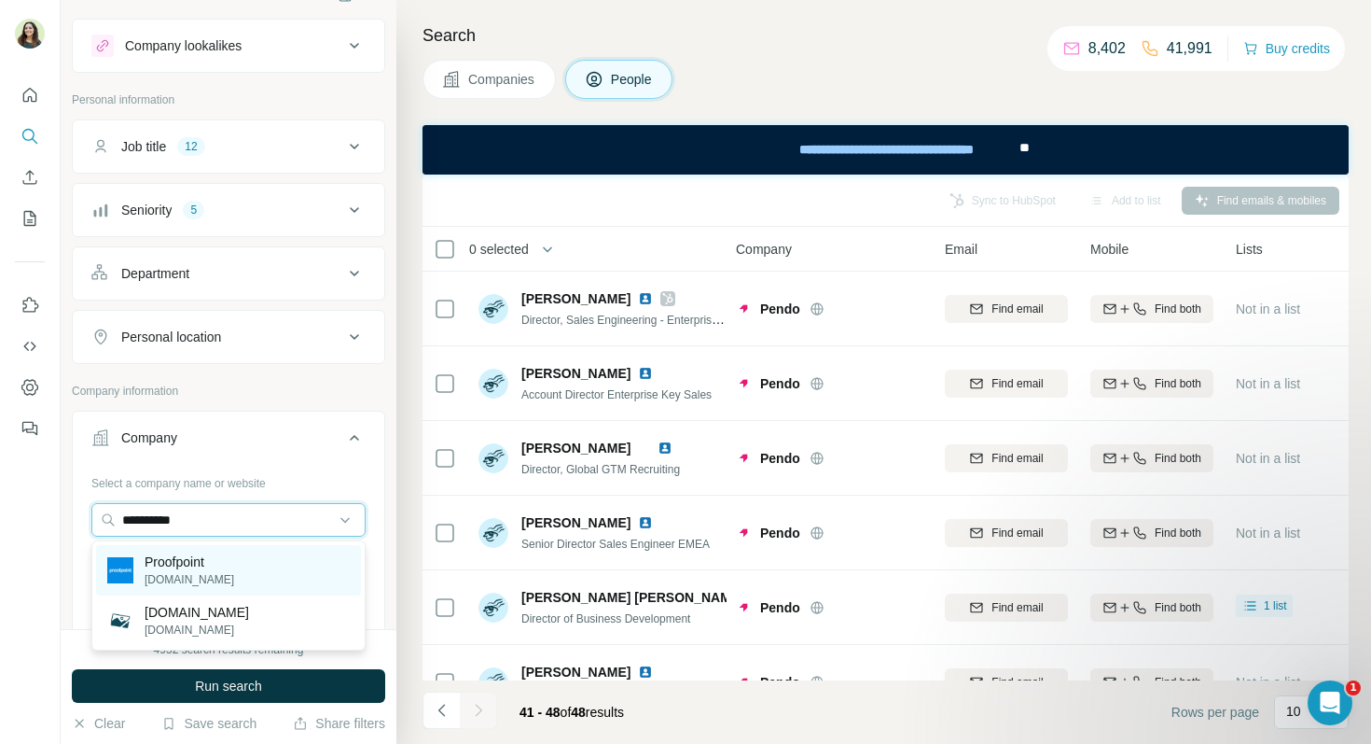
type input "**********"
click at [232, 559] on div "Proofpoint proofpoint.com" at bounding box center [228, 570] width 265 height 50
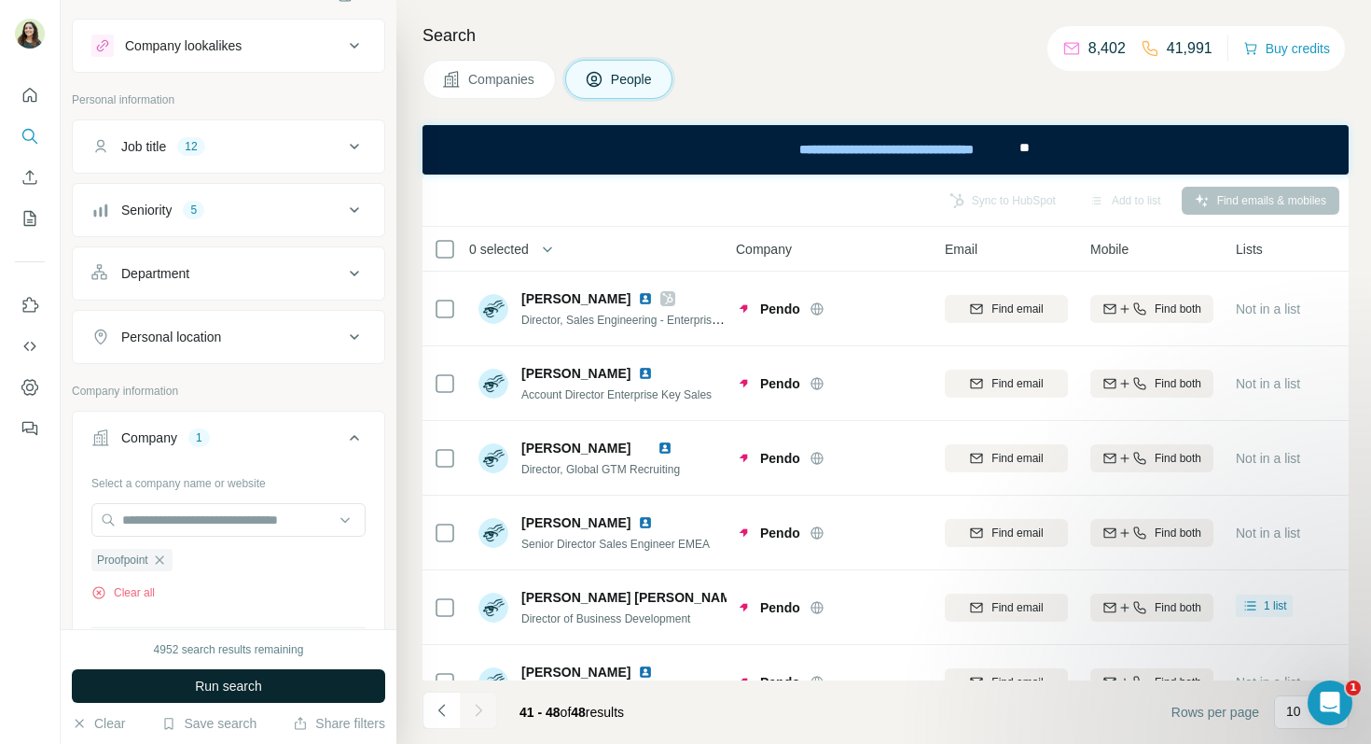
click at [233, 687] on span "Run search" at bounding box center [228, 685] width 67 height 19
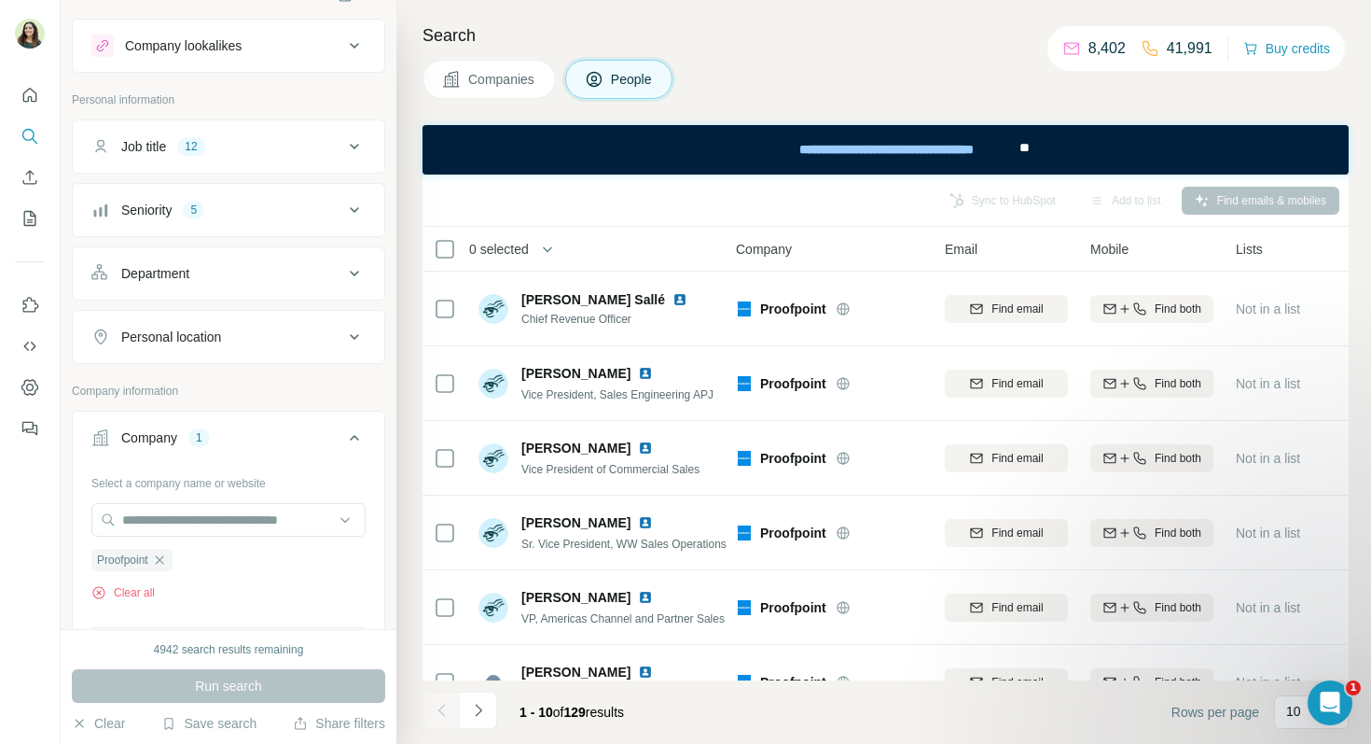
click at [509, 85] on span "Companies" at bounding box center [502, 79] width 68 height 19
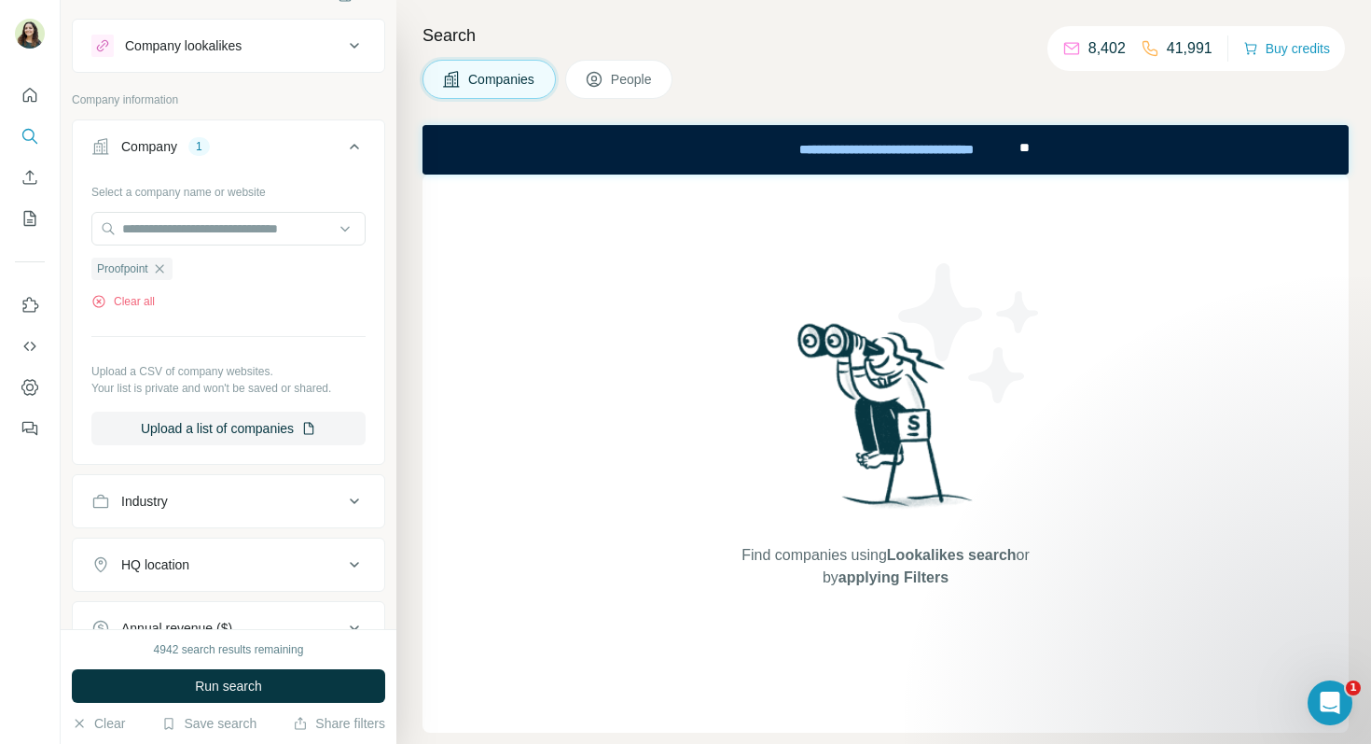
click at [624, 77] on span "People" at bounding box center [632, 79] width 43 height 19
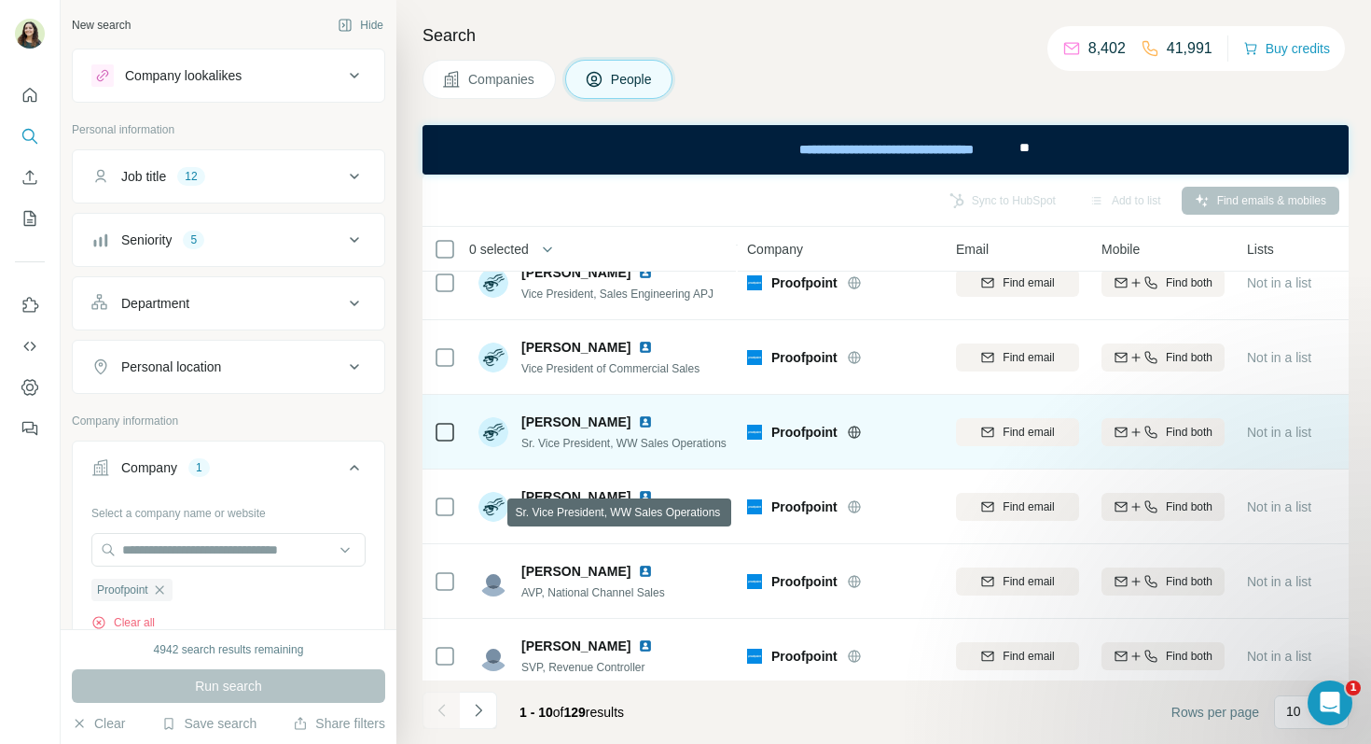
scroll to position [106, 0]
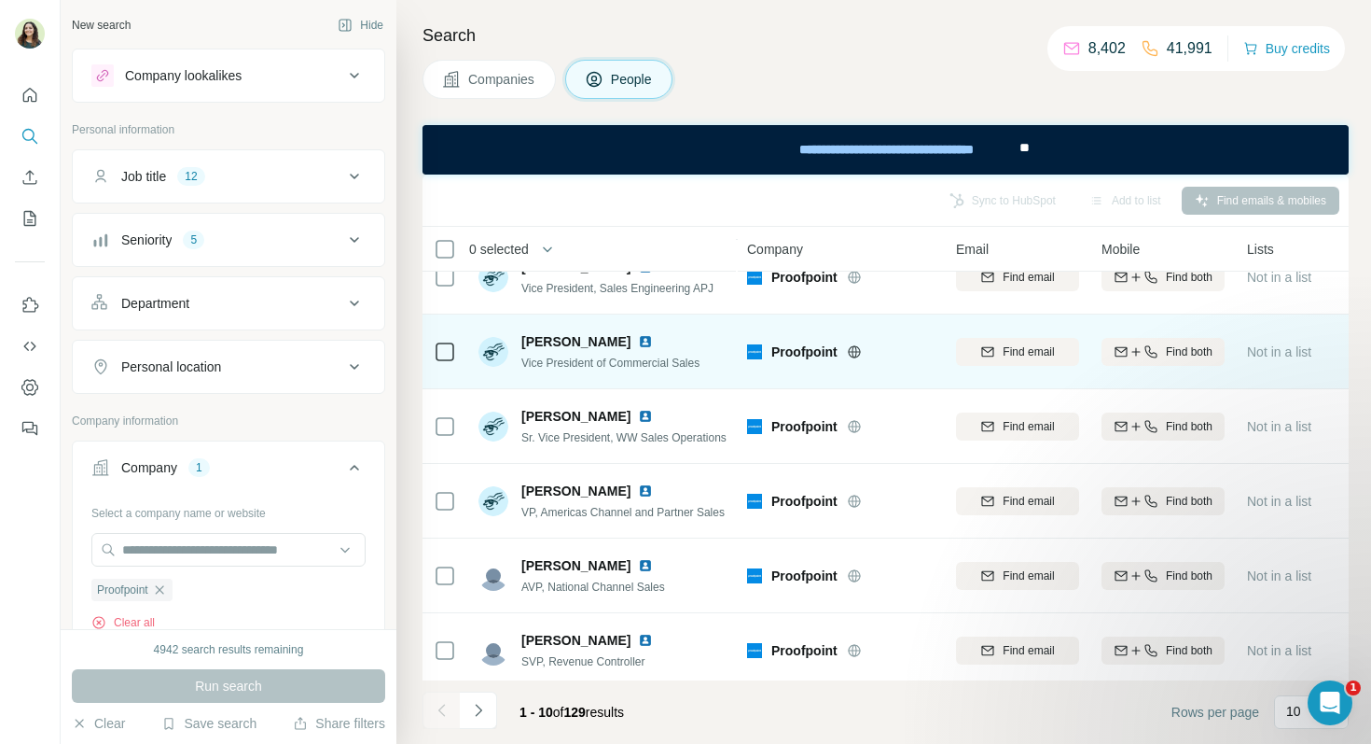
click at [638, 342] on img at bounding box center [645, 341] width 15 height 15
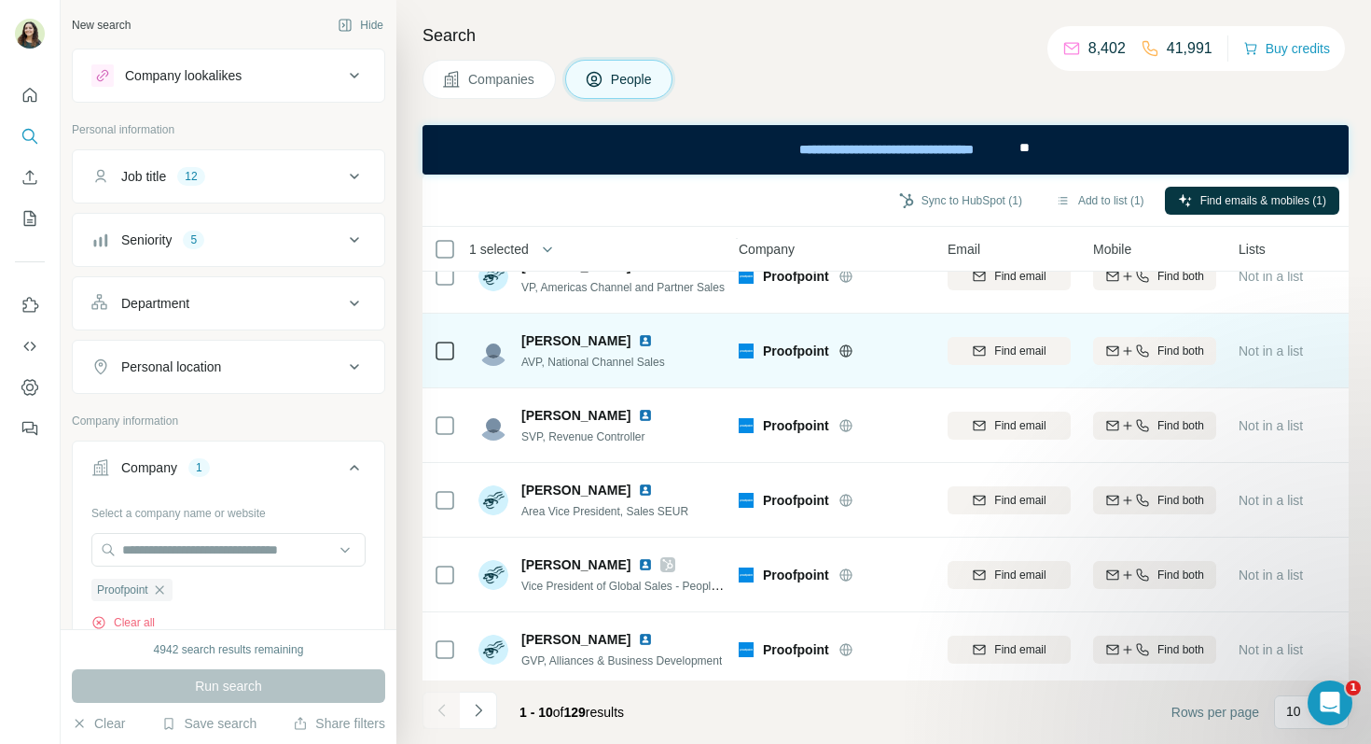
scroll to position [338, 8]
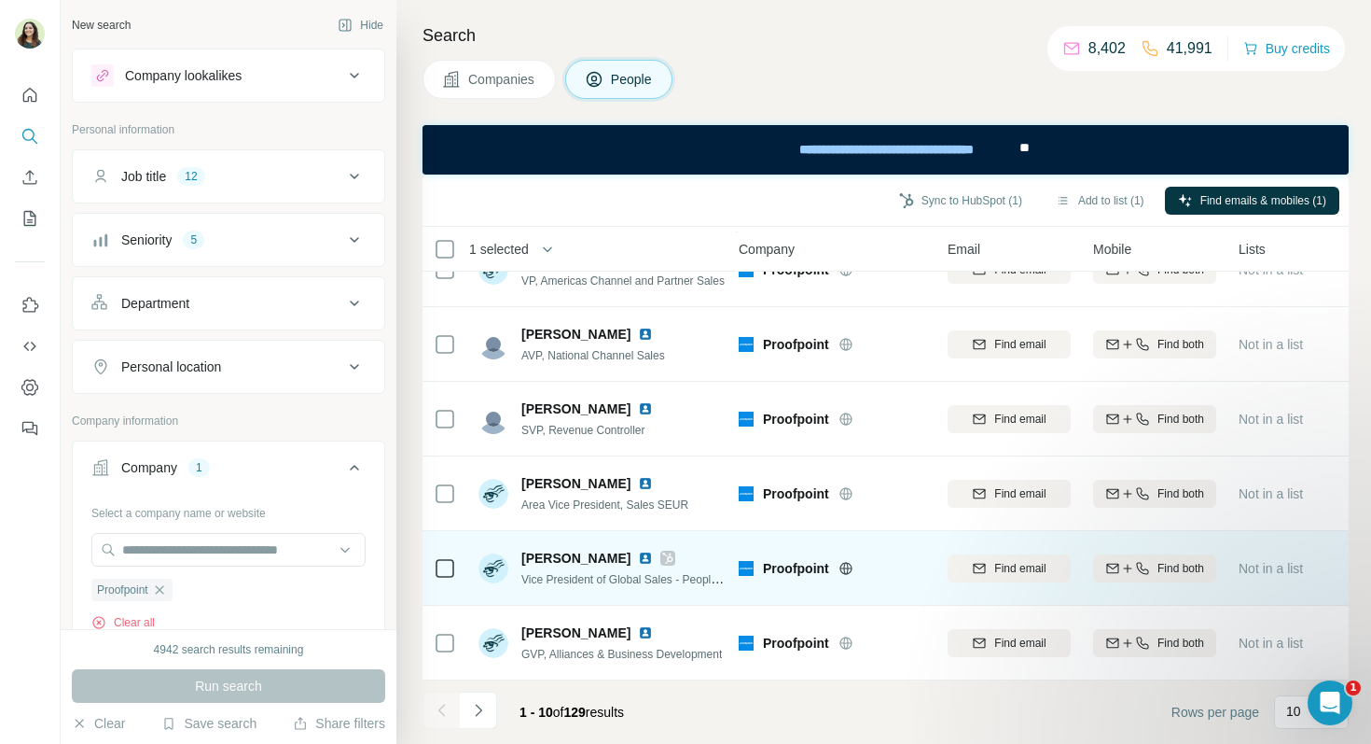
click at [638, 558] on img at bounding box center [645, 557] width 15 height 15
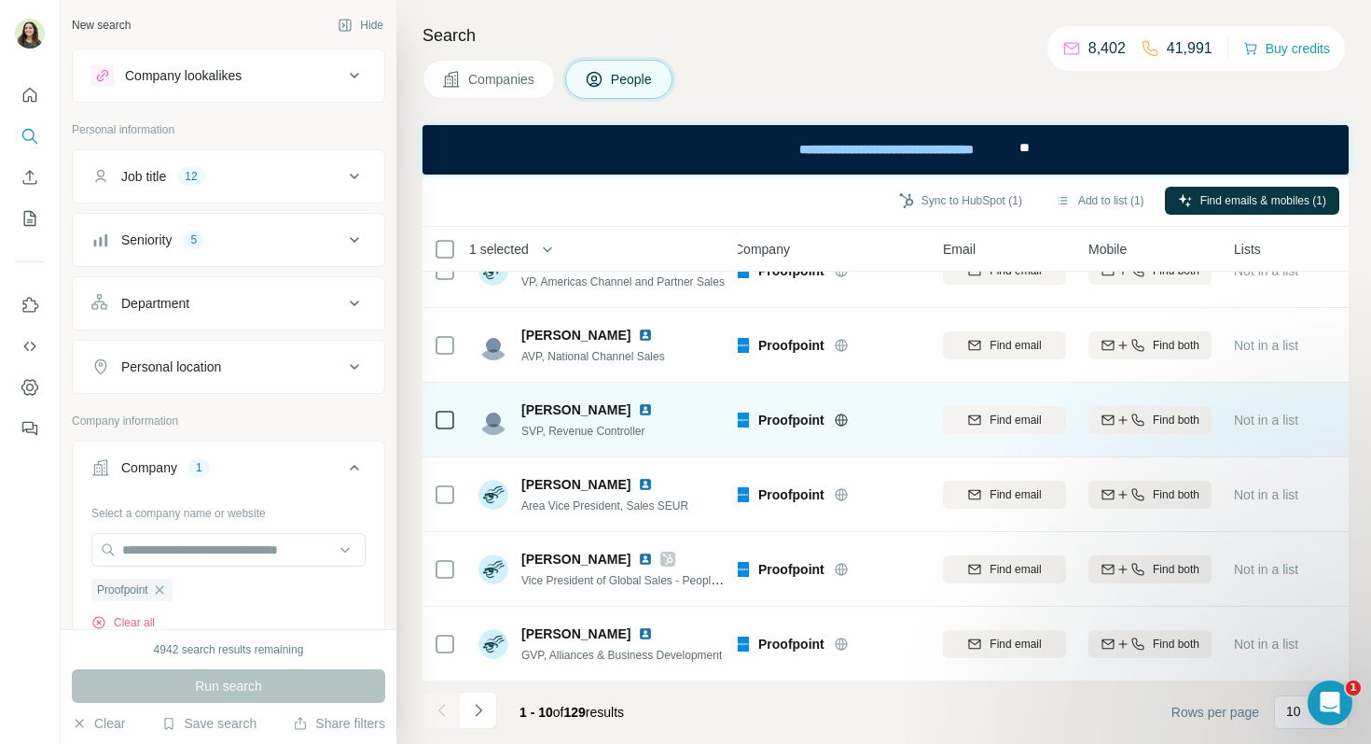
scroll to position [338, 13]
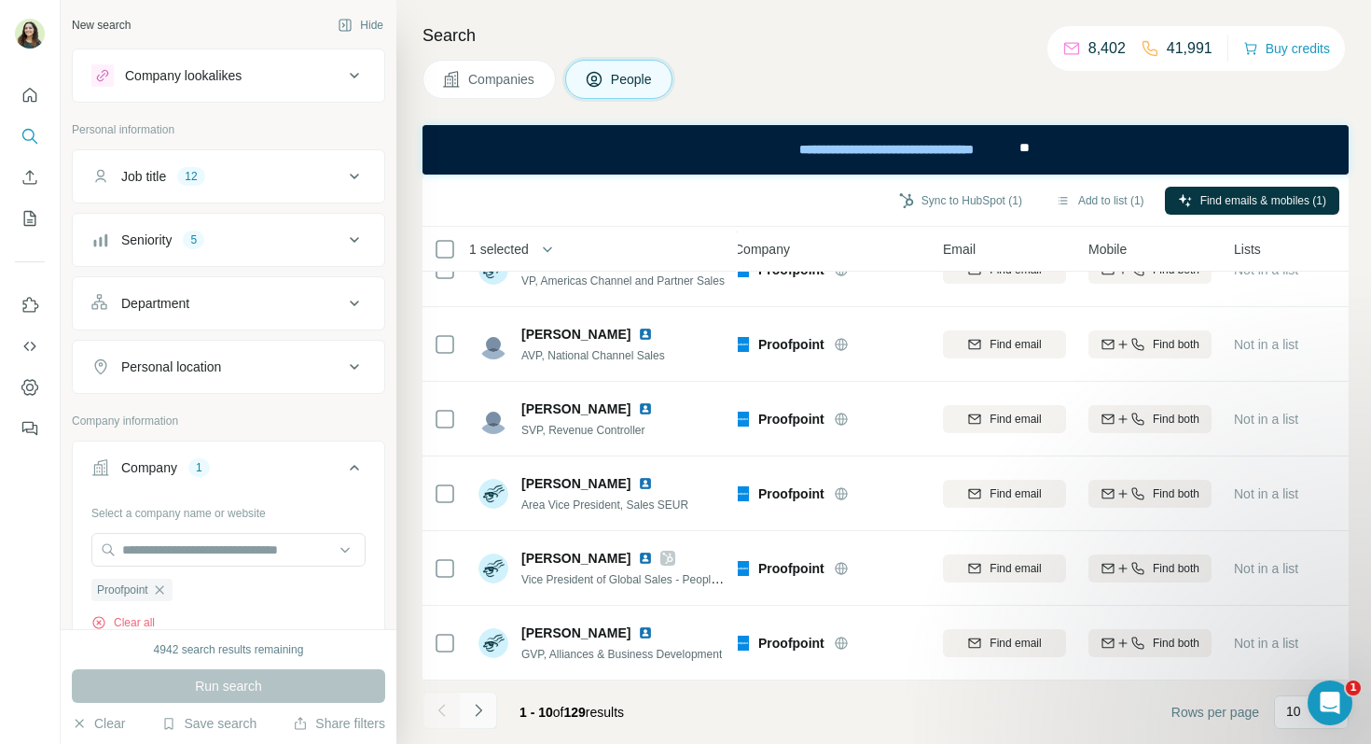
click at [494, 726] on button "Navigate to next page" at bounding box center [478, 709] width 37 height 37
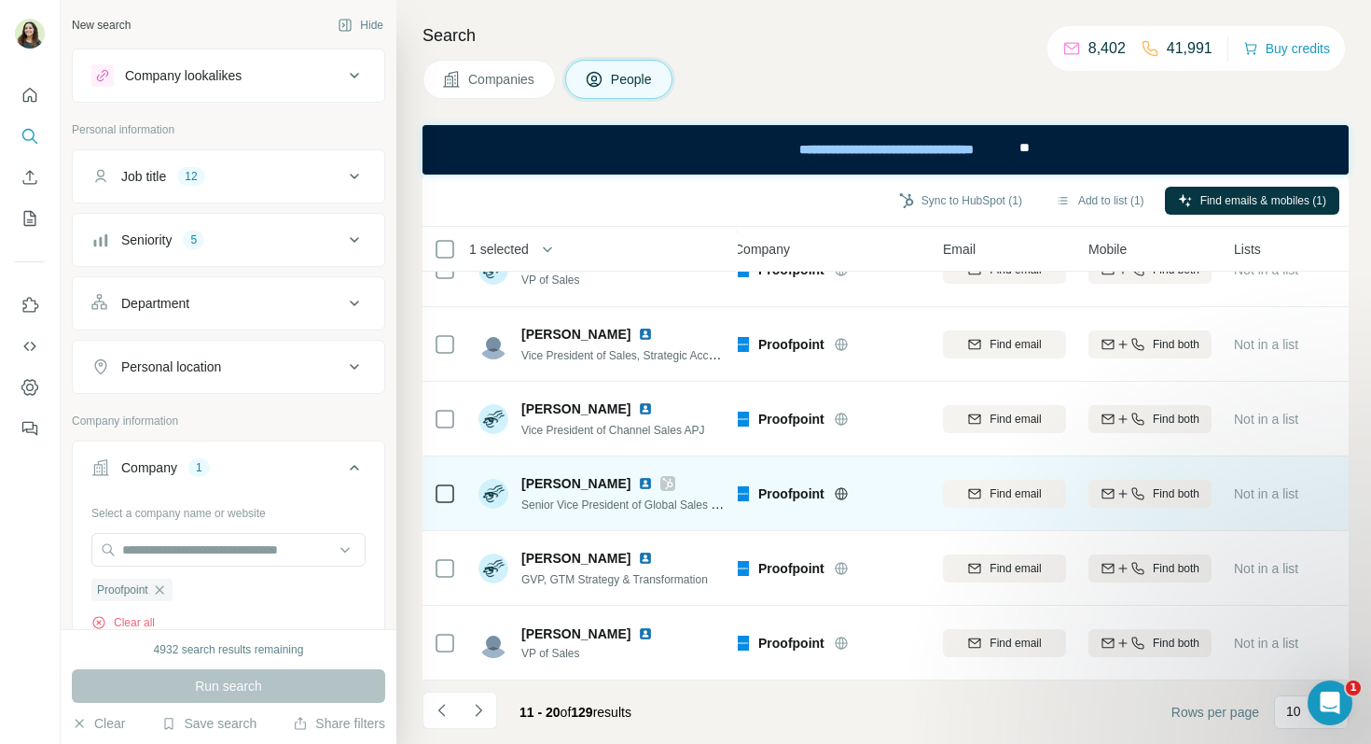
click at [638, 481] on img at bounding box center [645, 483] width 15 height 15
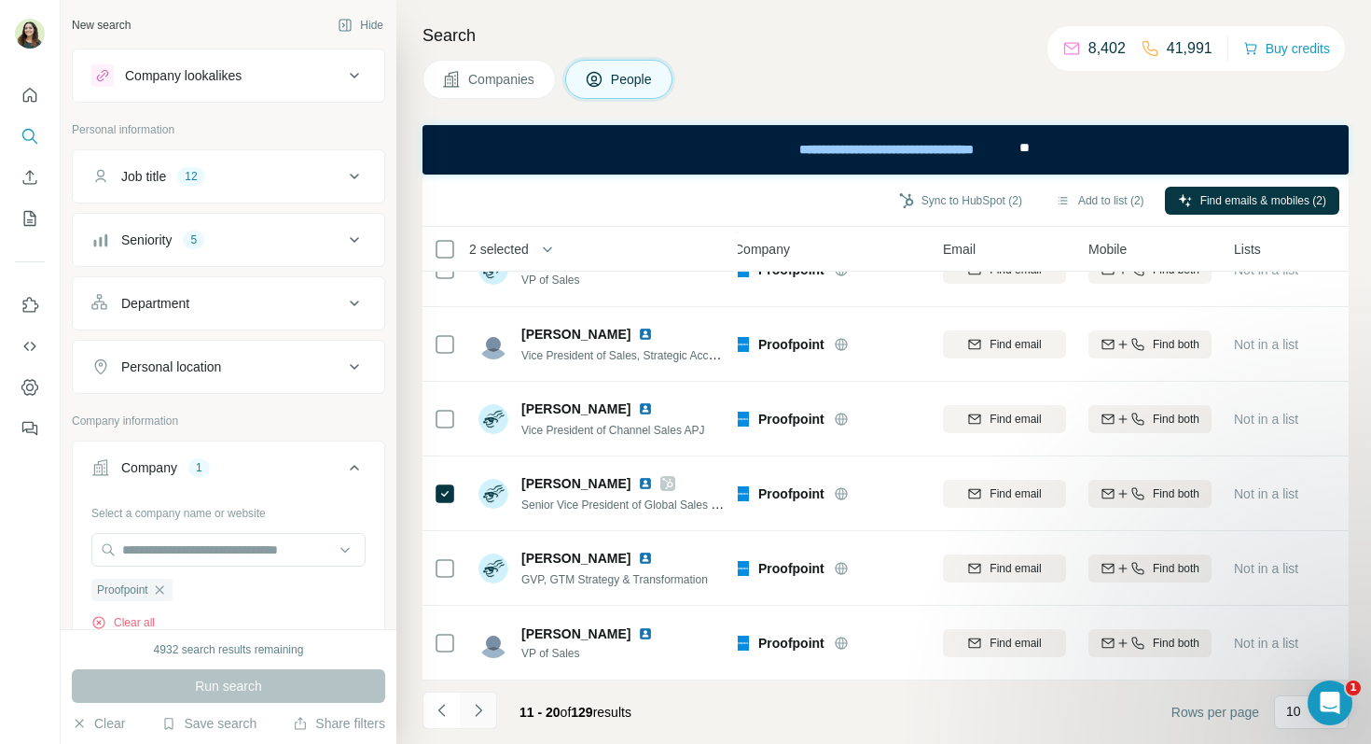
click at [489, 710] on button "Navigate to next page" at bounding box center [478, 709] width 37 height 37
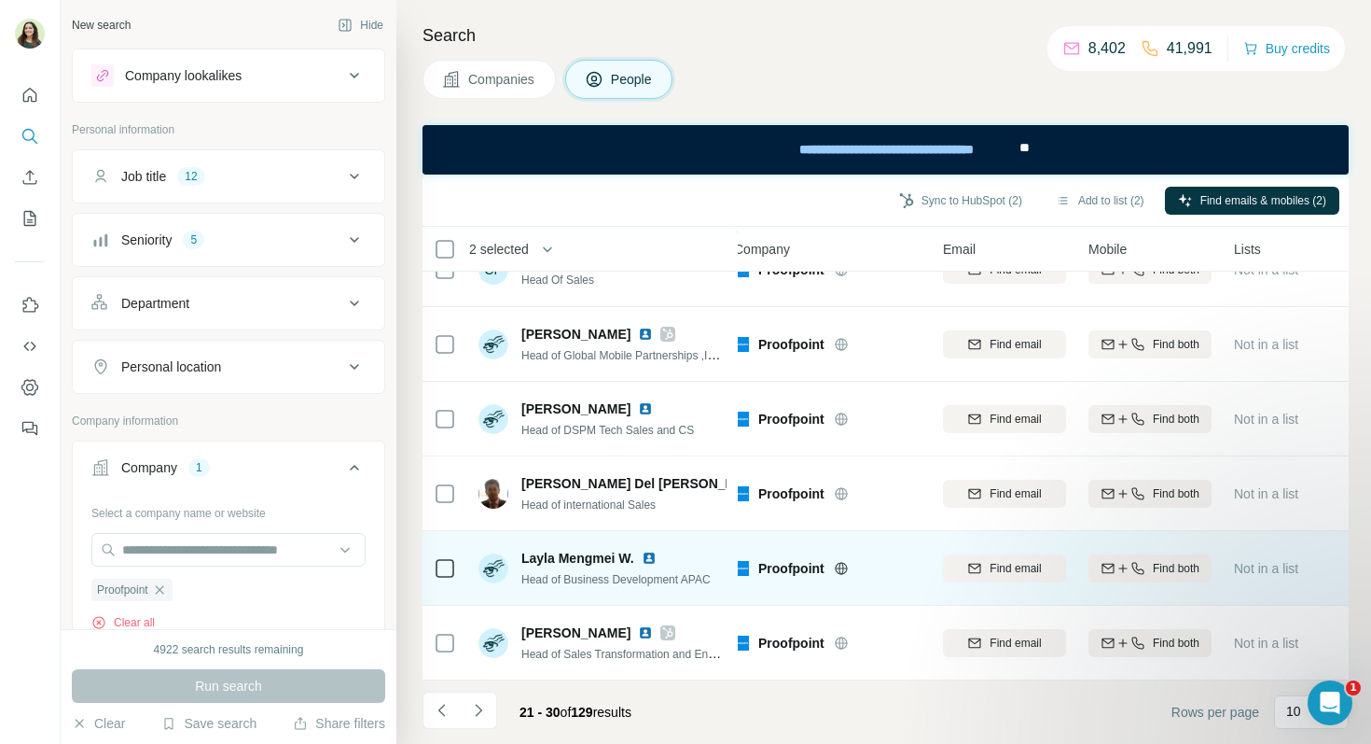
scroll to position [0, 13]
